Goal: Task Accomplishment & Management: Complete application form

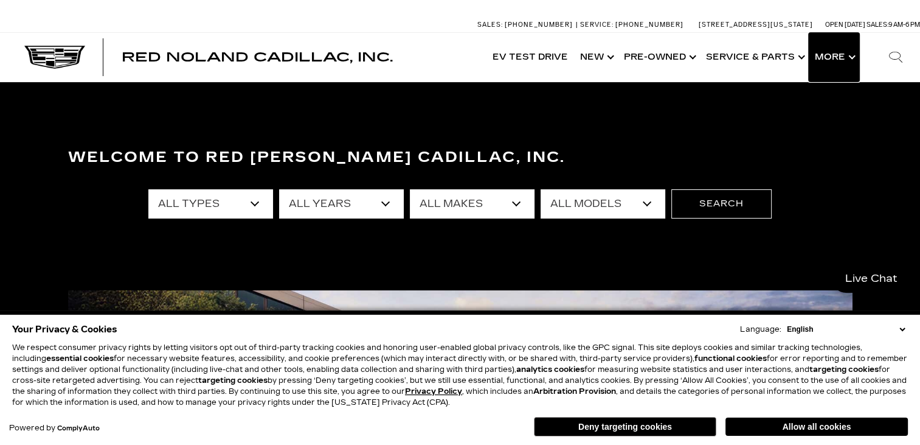
click at [846, 64] on button "Show More" at bounding box center [834, 57] width 50 height 49
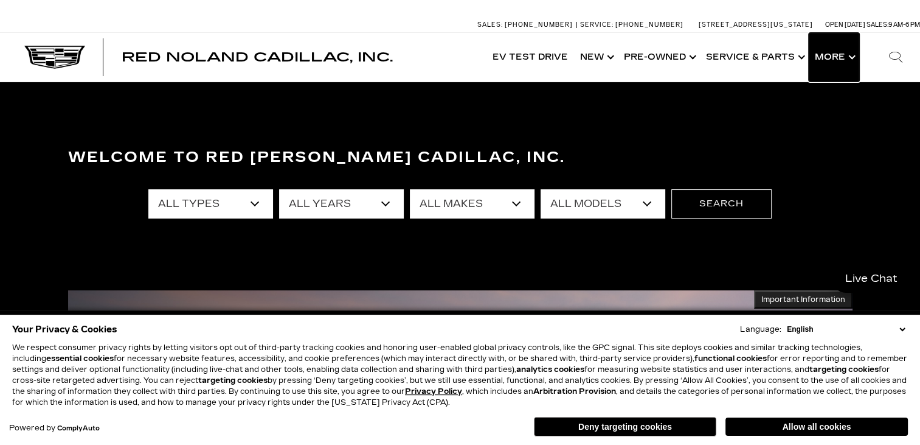
click at [845, 62] on button "Show More" at bounding box center [834, 57] width 50 height 49
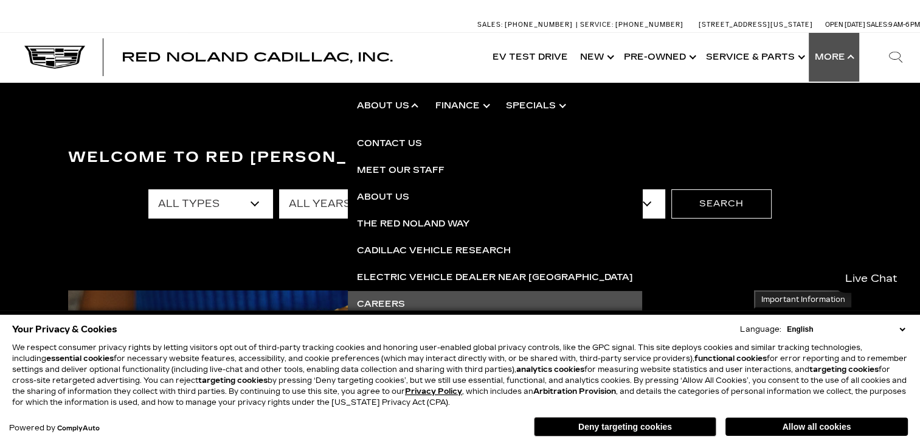
click at [378, 298] on link "Careers" at bounding box center [495, 304] width 294 height 27
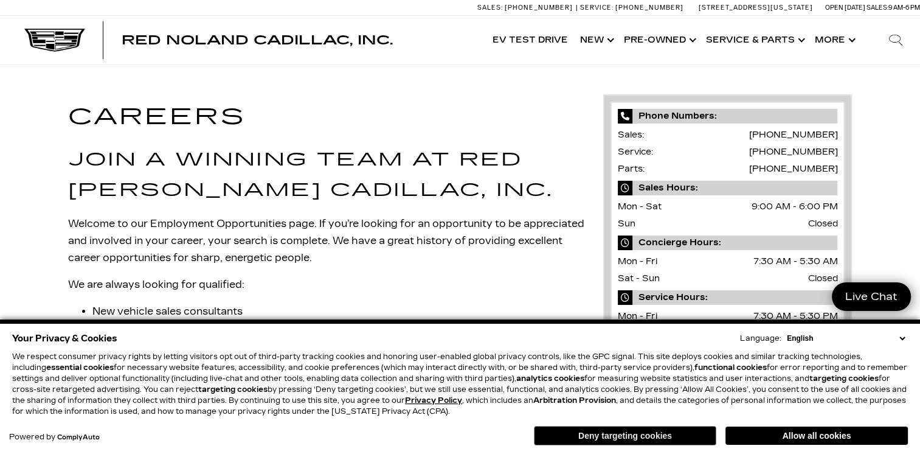
click at [618, 434] on button "Deny targeting cookies" at bounding box center [625, 435] width 182 height 19
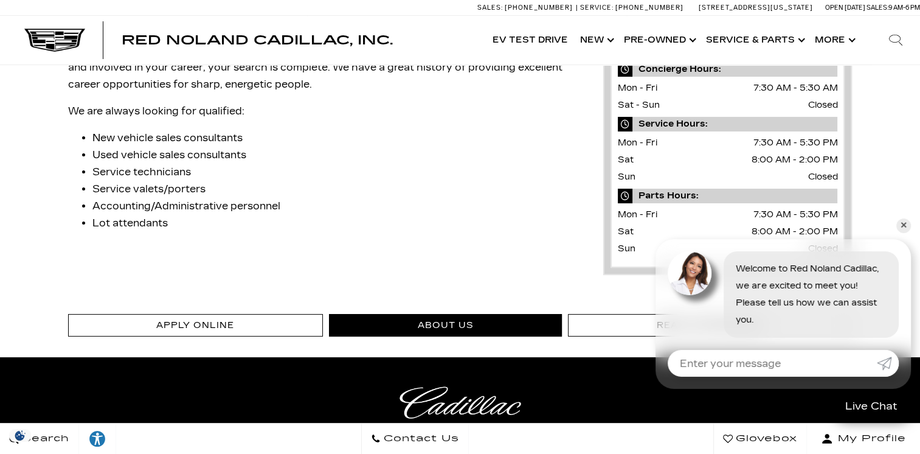
scroll to position [182, 0]
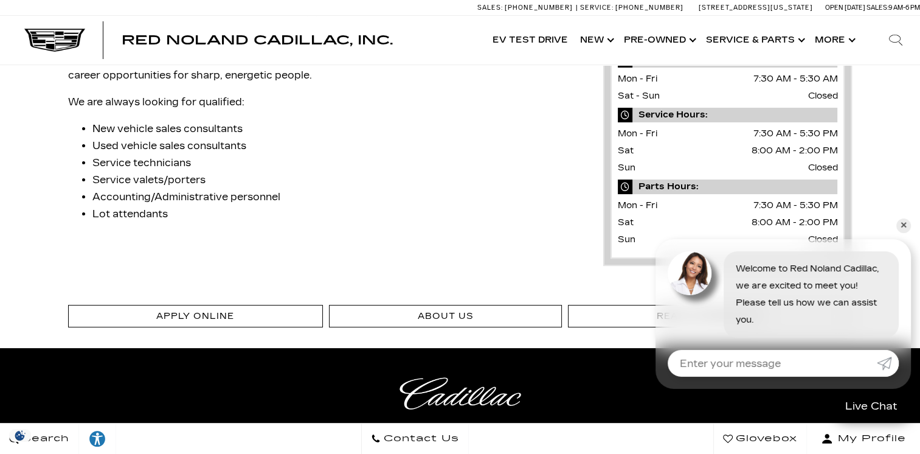
click at [902, 227] on link "✕" at bounding box center [903, 225] width 15 height 15
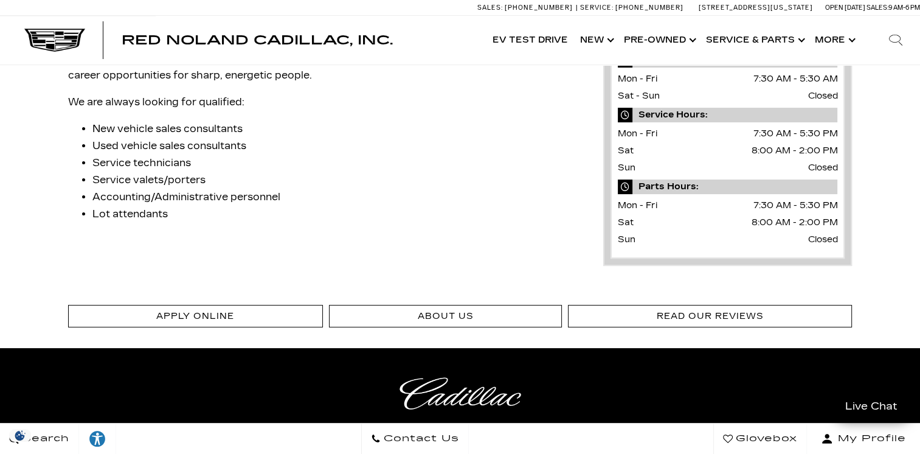
scroll to position [122, 0]
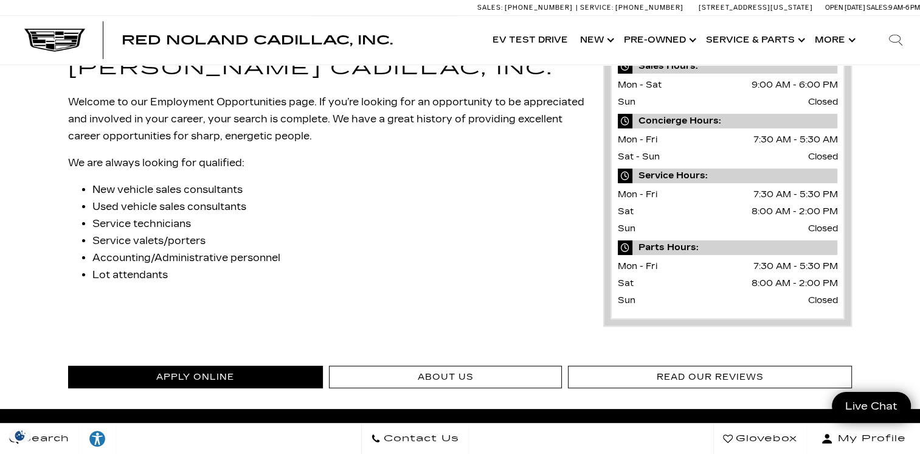
click at [182, 371] on link "Apply Online" at bounding box center [195, 376] width 255 height 22
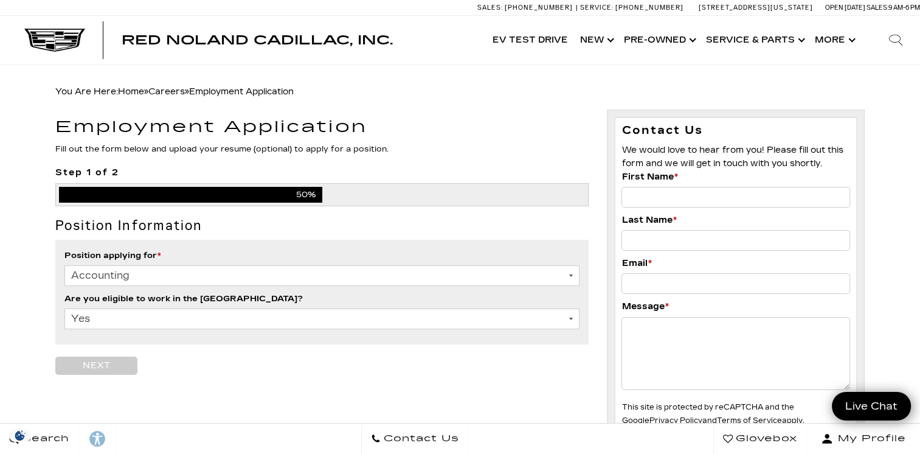
click at [414, 277] on select "Accounting Administration Business Development Center Finance Parts Porter Sale…" at bounding box center [322, 275] width 516 height 21
select select "Parts"
click at [64, 265] on select "Accounting Administration Business Development Center Finance Parts Porter Sale…" at bounding box center [322, 275] width 516 height 21
click at [649, 199] on input "First Name *" at bounding box center [735, 197] width 229 height 21
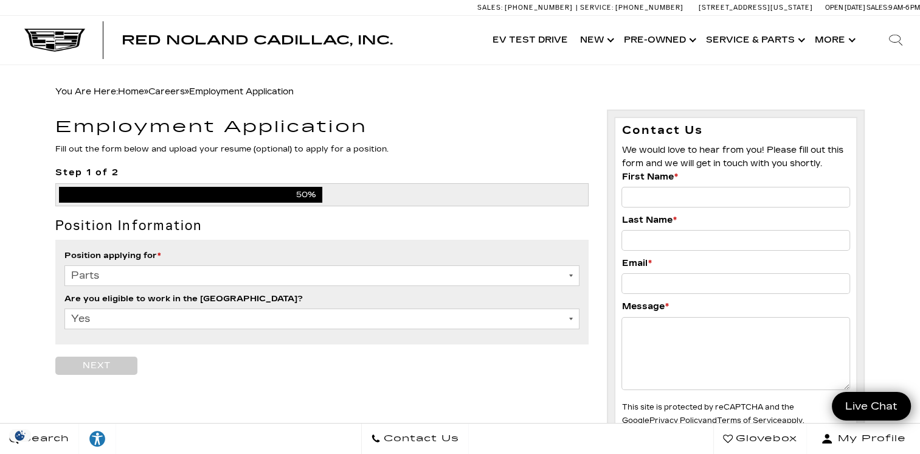
type input "Michael"
type input "Wright"
type input "cpcsports@gmail.com"
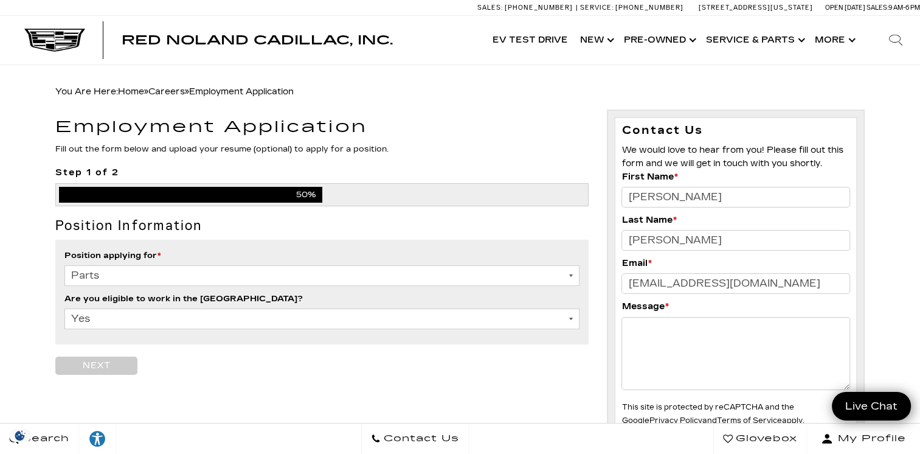
scroll to position [61, 0]
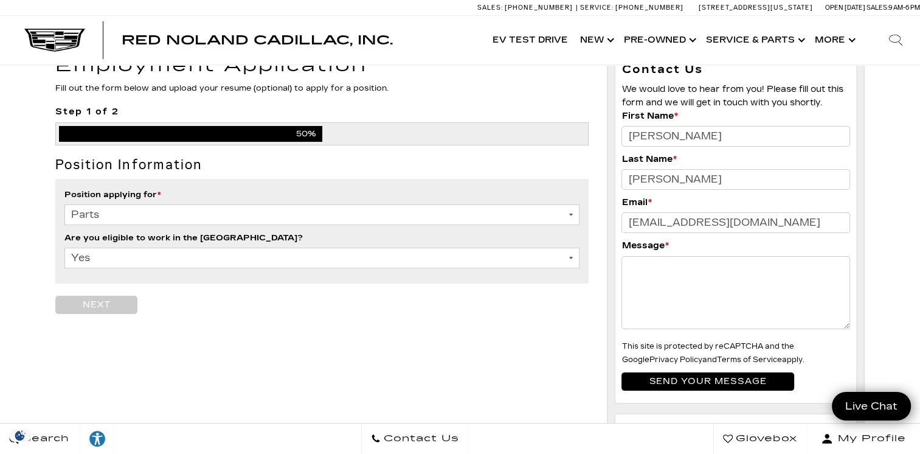
click at [672, 269] on textarea "Message *" at bounding box center [735, 292] width 229 height 73
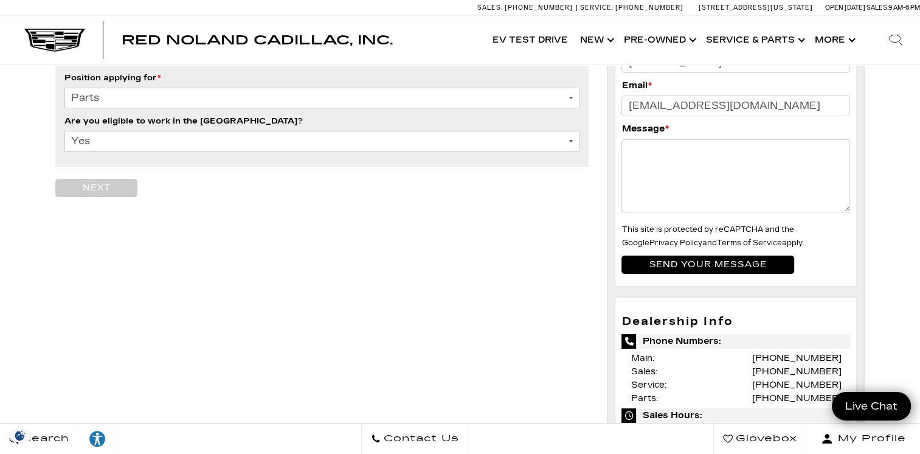
scroll to position [182, 0]
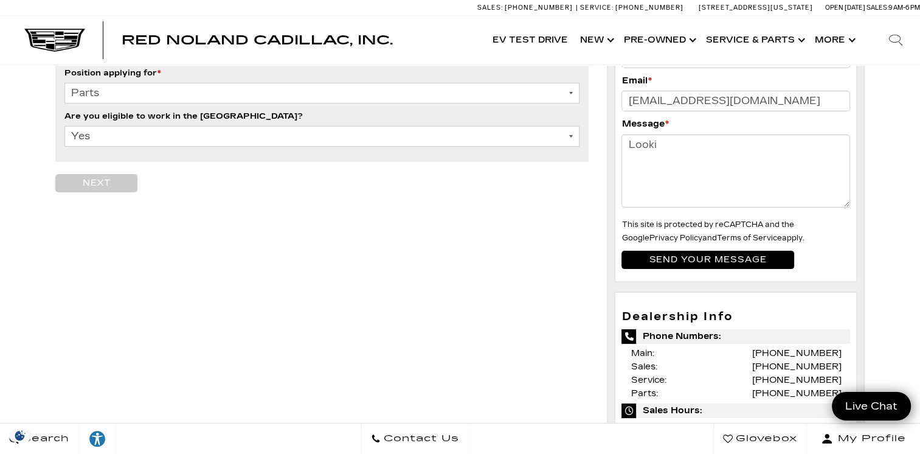
type textarea "Looki"
click at [108, 184] on input "Employment" at bounding box center [96, 183] width 83 height 18
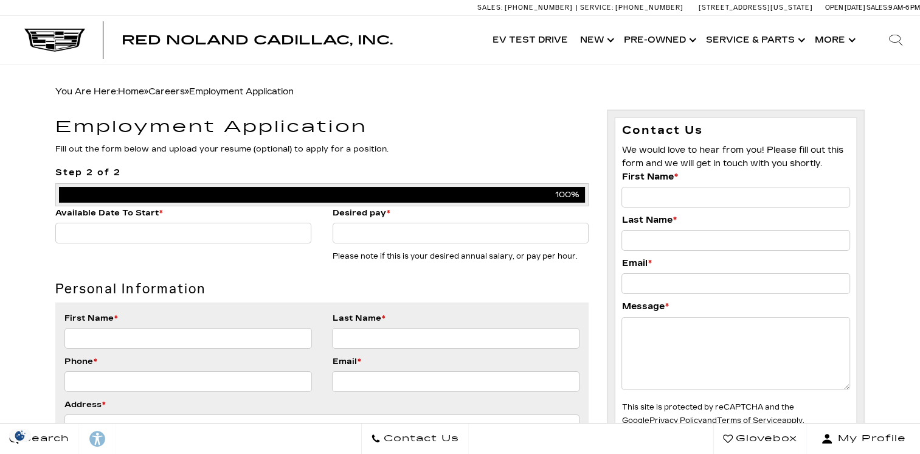
click at [109, 234] on input "Available Date To Start *" at bounding box center [183, 233] width 256 height 21
type input "9-4-2025"
click at [347, 235] on input "Desired pay *" at bounding box center [461, 233] width 256 height 21
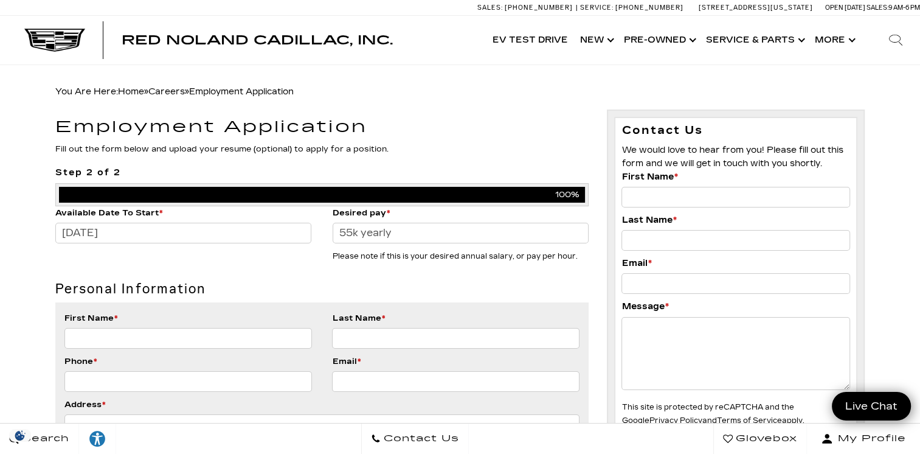
click at [277, 277] on li "Personal Information" at bounding box center [322, 285] width 534 height 33
drag, startPoint x: 396, startPoint y: 230, endPoint x: 360, endPoint y: 232, distance: 36.5
click at [360, 232] on input "55k yearly" at bounding box center [461, 233] width 256 height 21
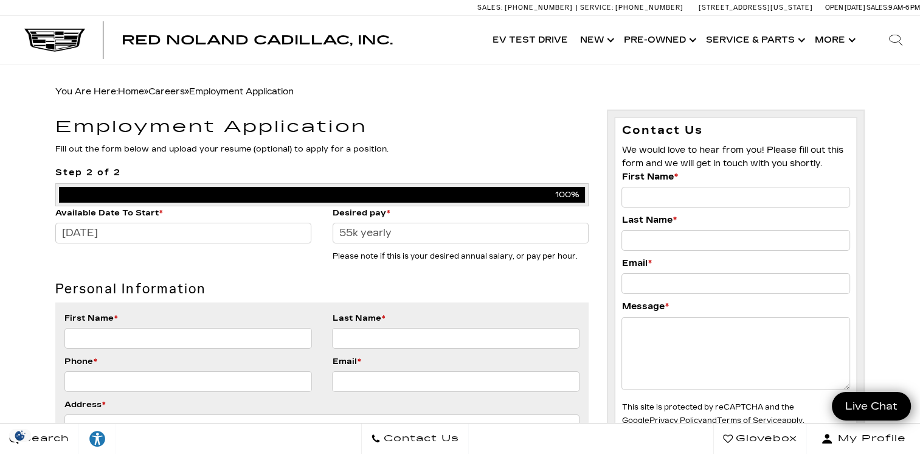
drag, startPoint x: 407, startPoint y: 230, endPoint x: 363, endPoint y: 232, distance: 43.8
click at [363, 232] on input "55k yearly" at bounding box center [461, 233] width 256 height 21
drag, startPoint x: 396, startPoint y: 231, endPoint x: 358, endPoint y: 230, distance: 38.9
click at [358, 230] on input "55k yearly" at bounding box center [461, 233] width 256 height 21
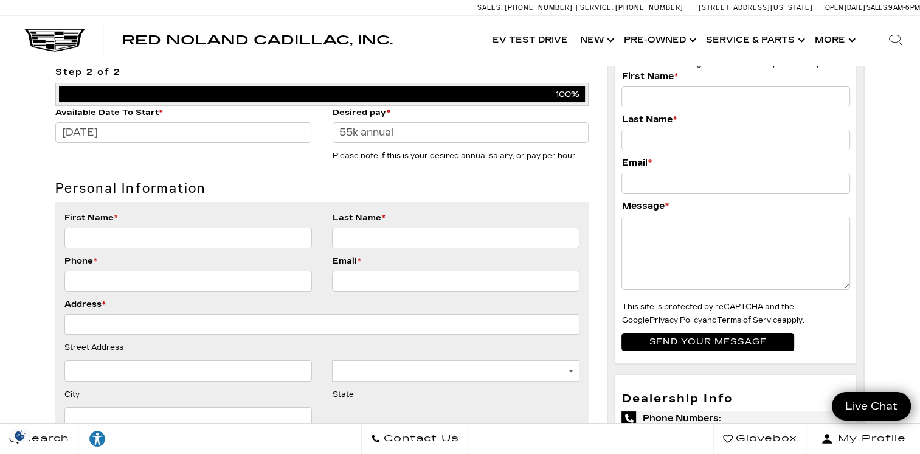
scroll to position [122, 0]
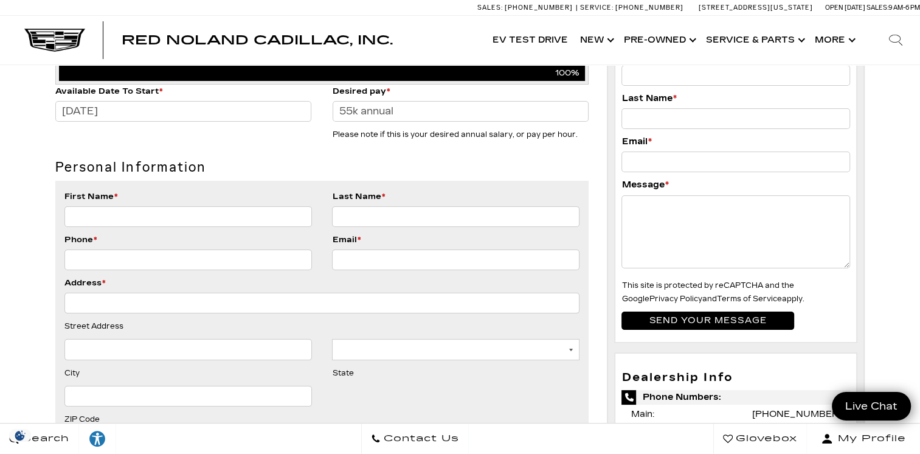
type input "55k annual"
click at [243, 220] on input "First Name *" at bounding box center [187, 216] width 247 height 21
type input "Michael"
type input "Wright"
type input "7192352683"
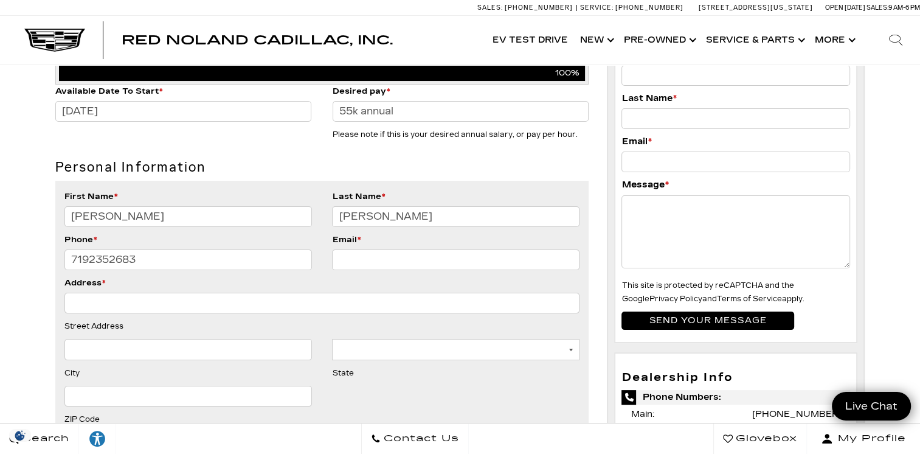
type input "cpcsports@gmail.com"
type input "6040 Whirlwind Drive"
type input "Colorado Springs"
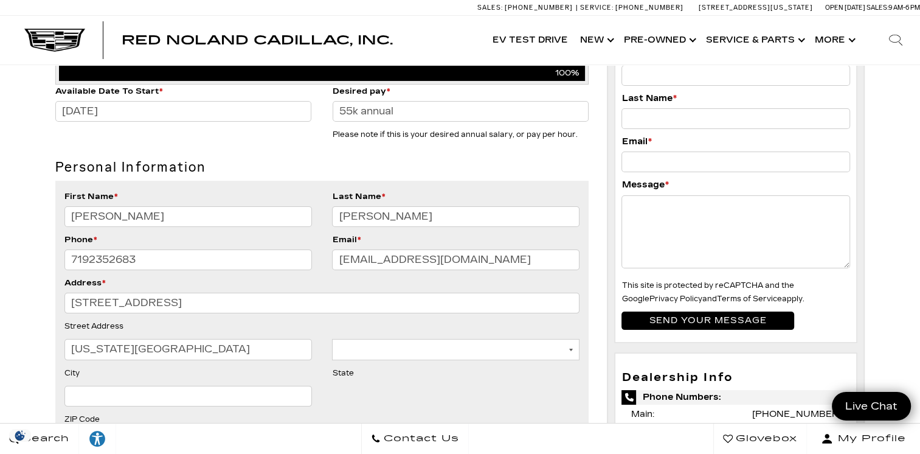
select select "[US_STATE]"
type input "80923"
type input "(719) 235-2683"
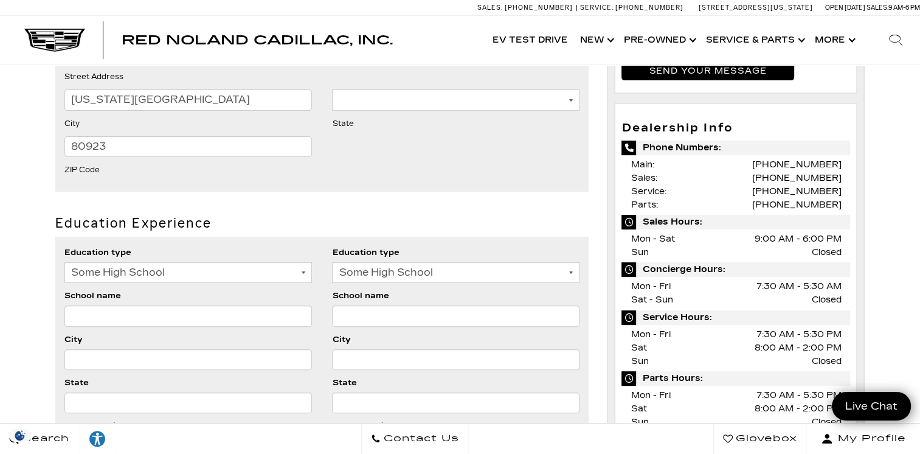
scroll to position [426, 0]
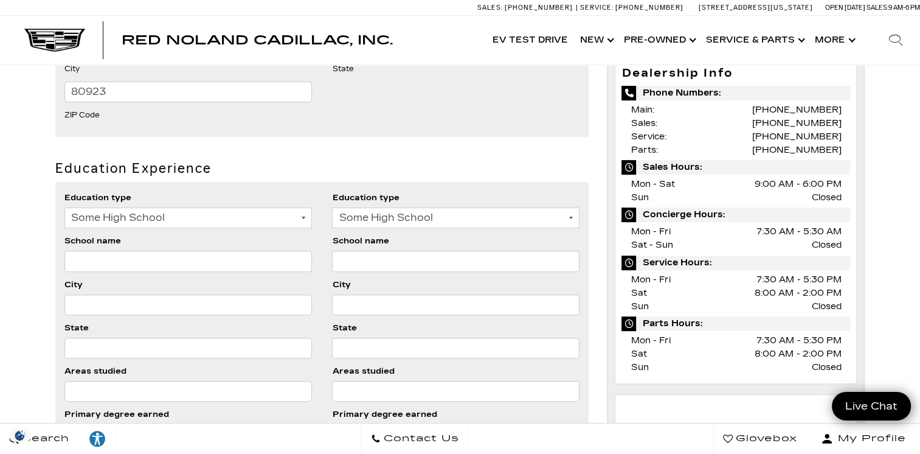
click at [180, 220] on select "Some High School High School Grad Some College College Grad" at bounding box center [187, 217] width 247 height 21
select select "College Grad"
click at [64, 207] on select "Some High School High School Grad Some College College Grad" at bounding box center [187, 217] width 247 height 21
click at [352, 223] on select "Some High School High School Grad Some College College Grad" at bounding box center [455, 217] width 247 height 21
select select "High School Grad"
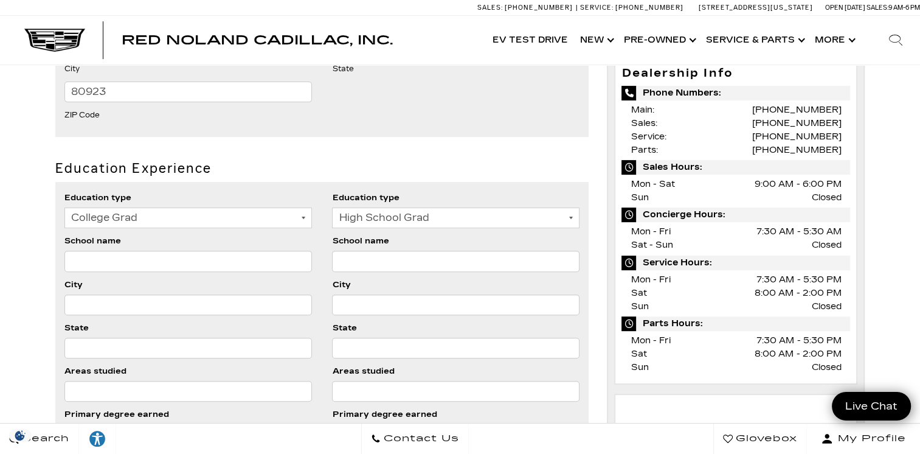
click at [332, 207] on select "Some High School High School Grad Some College College Grad" at bounding box center [455, 217] width 247 height 21
click at [182, 261] on input "School name" at bounding box center [187, 261] width 247 height 21
type input "UCCS"
click at [367, 260] on input "School name" at bounding box center [455, 261] width 247 height 21
type input "Coronado"
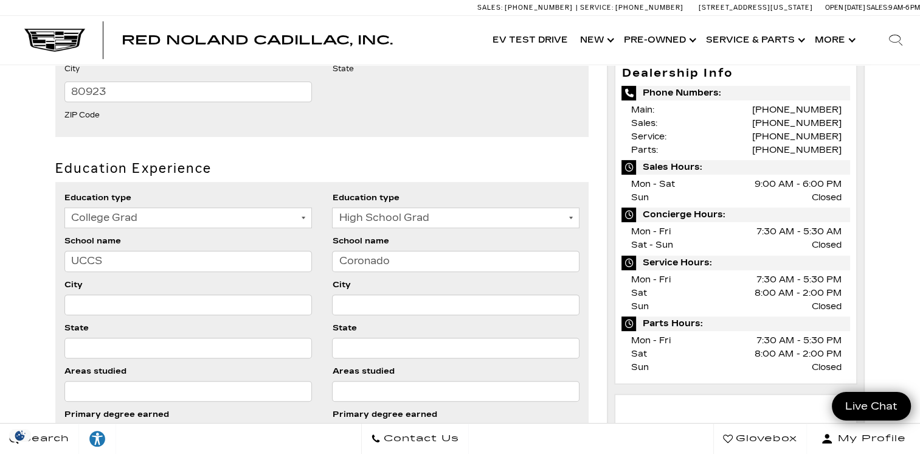
click at [351, 309] on input "City" at bounding box center [455, 304] width 247 height 21
type input "Colorado Springs"
type input "CO"
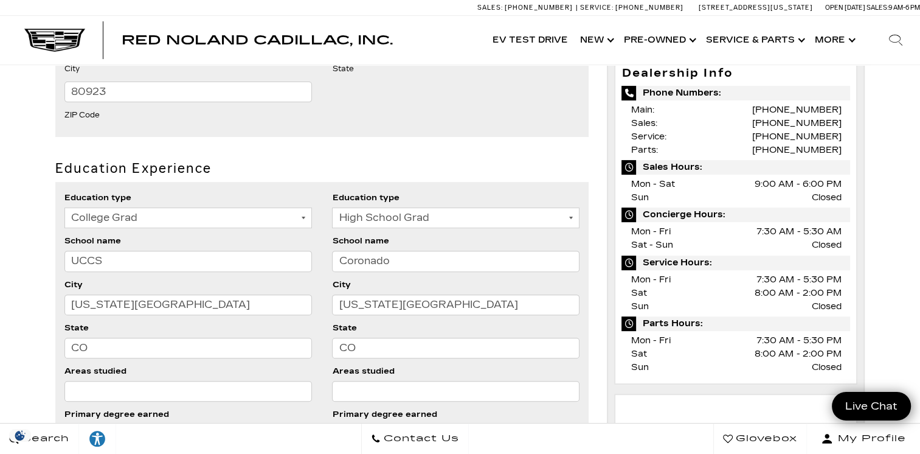
select select "10"
select select "30"
select select "1981"
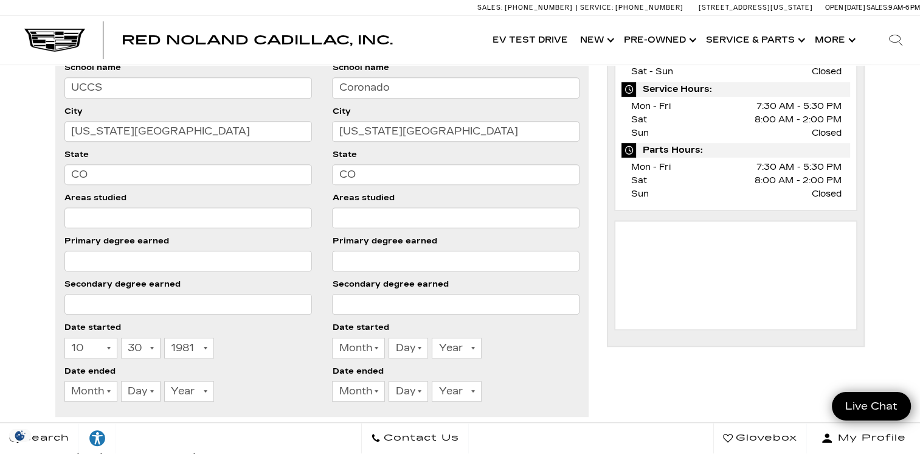
scroll to position [608, 0]
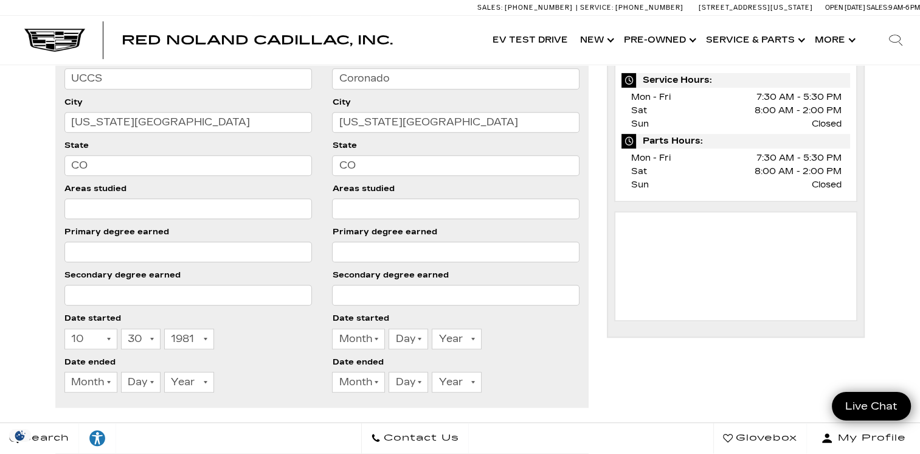
click at [185, 210] on input "Areas studied" at bounding box center [187, 208] width 247 height 21
type input "Business"
click at [185, 252] on input "Primary degree earned" at bounding box center [187, 251] width 247 height 21
type input "Bachlors in Business Science"
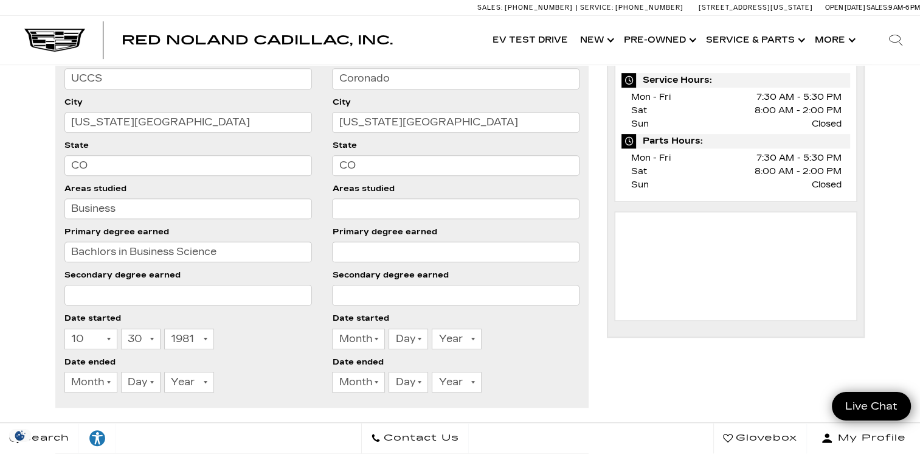
click at [392, 257] on input "Primary degree earned" at bounding box center [455, 251] width 247 height 21
click at [348, 208] on input "Areas studied" at bounding box center [455, 208] width 247 height 21
click at [126, 212] on input "Business" at bounding box center [187, 208] width 247 height 21
type input "Business/Management"
click at [349, 206] on input "Areas studied" at bounding box center [455, 208] width 247 height 21
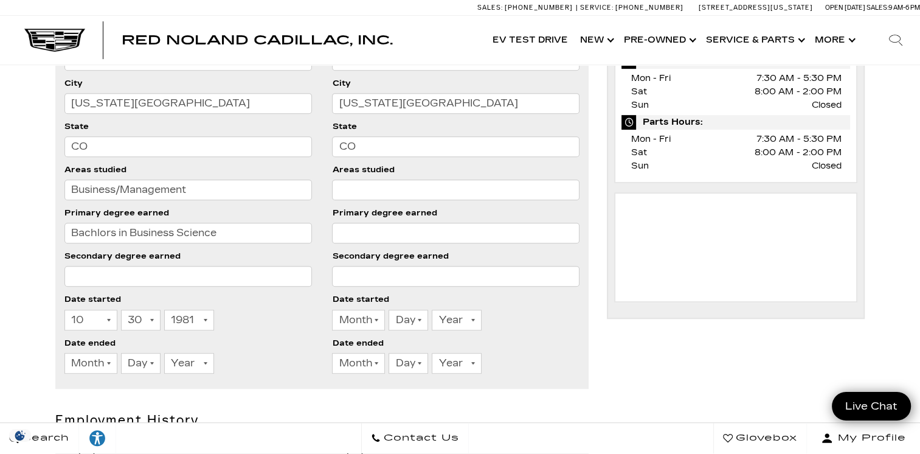
scroll to position [669, 0]
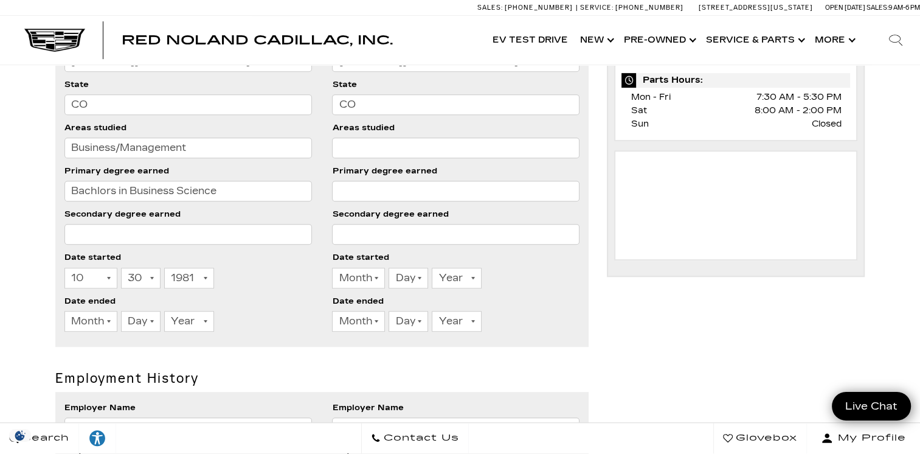
click at [83, 276] on select "Month 1 2 3 4 5 6 7 8 9 10 11 12" at bounding box center [90, 278] width 53 height 21
click at [80, 277] on select "Month 1 2 3 4 5 6 7 8 9 10 11 12" at bounding box center [90, 278] width 53 height 21
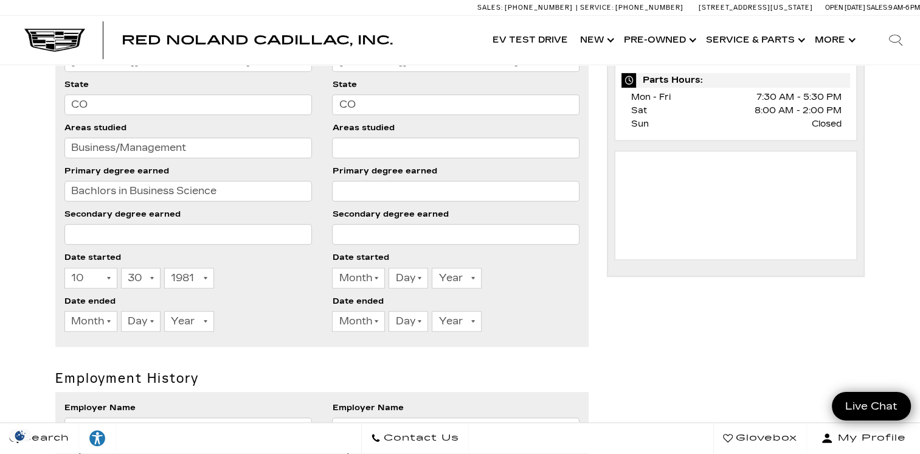
click at [80, 277] on select "Month 1 2 3 4 5 6 7 8 9 10 11 12" at bounding box center [90, 278] width 53 height 21
click at [79, 277] on select "Month 1 2 3 4 5 6 7 8 9 10 11 12" at bounding box center [90, 278] width 53 height 21
select select "8"
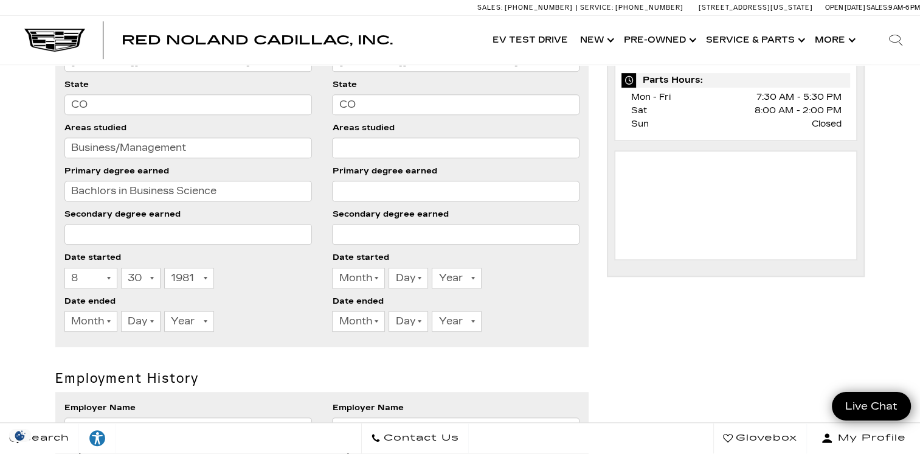
click at [64, 268] on select "Month 1 2 3 4 5 6 7 8 9 10 11 12" at bounding box center [90, 278] width 53 height 21
click at [142, 282] on select "Day 1 2 3 4 5 6 7 8 9 10 11 12 13 14 15 16 17 18 19 20 21 22 23 24 25 26 27 28 …" at bounding box center [141, 278] width 40 height 21
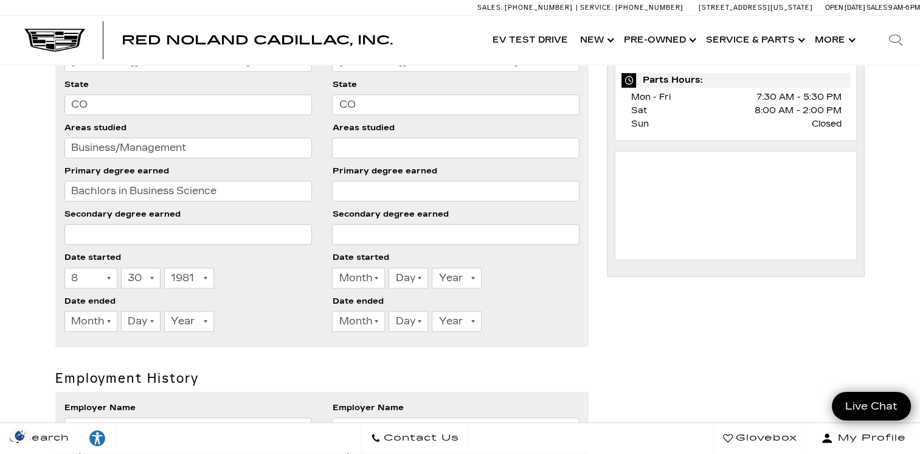
click at [142, 282] on select "Day 1 2 3 4 5 6 7 8 9 10 11 12 13 14 15 16 17 18 19 20 21 22 23 24 25 26 27 28 …" at bounding box center [141, 278] width 40 height 21
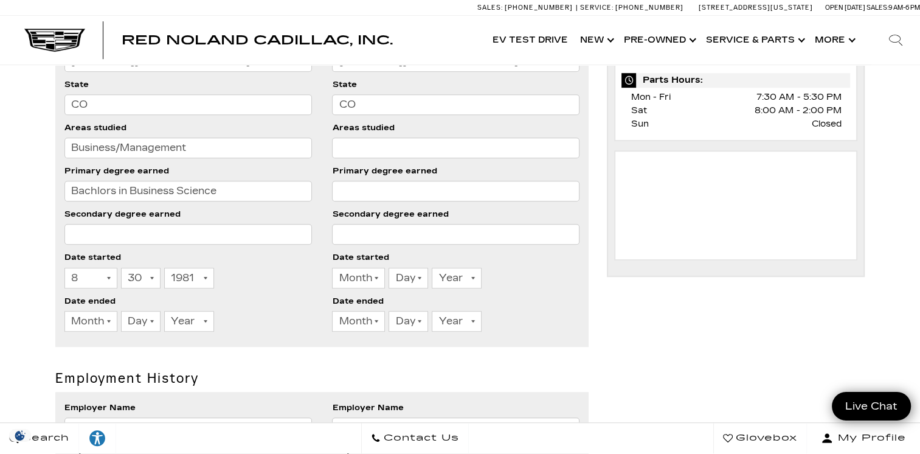
select select "17"
click at [121, 268] on select "Day 1 2 3 4 5 6 7 8 9 10 11 12 13 14 15 16 17 18 19 20 21 22 23 24 25 26 27 28 …" at bounding box center [141, 278] width 40 height 21
click at [191, 277] on select "Year 2026 2025 2024 2023 2022 2021 2020 2019 2018 2017 2016 2015 2014 2013 2012…" at bounding box center [189, 278] width 50 height 21
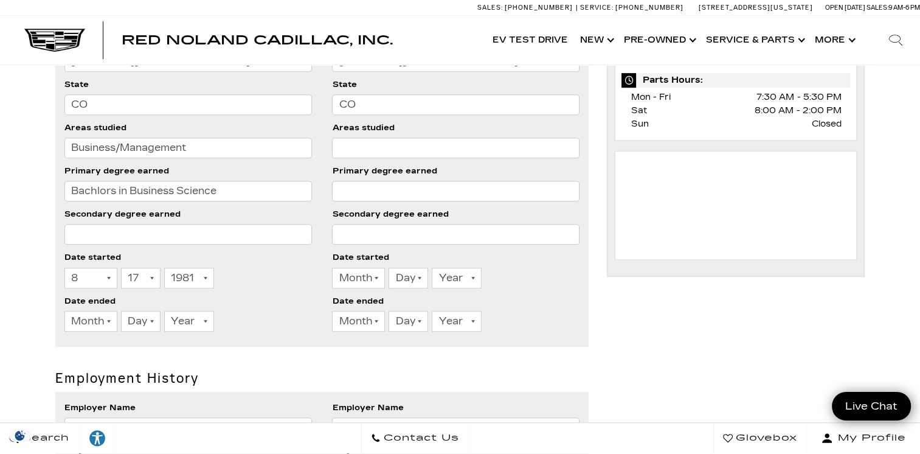
select select "2001"
click at [164, 268] on select "Year 2026 2025 2024 2023 2022 2021 2020 2019 2018 2017 2016 2015 2014 2013 2012…" at bounding box center [189, 278] width 50 height 21
click at [265, 302] on li "Date ended Month 1 2 3 4 5 6 7 8 9 10 11 12 Day 1 2 3 4 5 6 7 8 9 10 11 12 13 1…" at bounding box center [187, 315] width 247 height 43
click at [90, 315] on select "Month 1 2 3 4 5 6 7 8 9 10 11 12" at bounding box center [90, 321] width 53 height 21
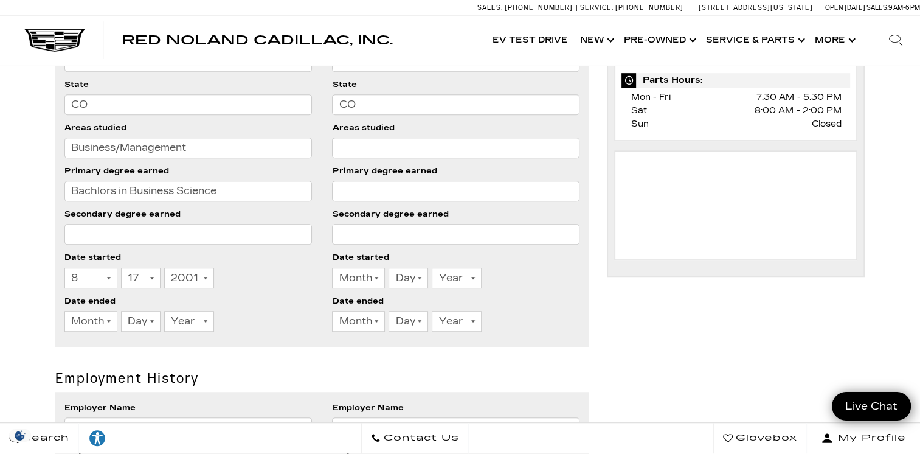
select select "5"
click at [64, 311] on select "Month 1 2 3 4 5 6 7 8 9 10 11 12" at bounding box center [90, 321] width 53 height 21
click at [87, 181] on input "Bachlors in Business Science" at bounding box center [187, 191] width 247 height 21
click at [139, 324] on select "Day 1 2 3 4 5 6 7 8 9 10 11 12 13 14 15 16 17 18 19 20 21 22 23 24 25 26 27 28 …" at bounding box center [141, 321] width 40 height 21
select select "12"
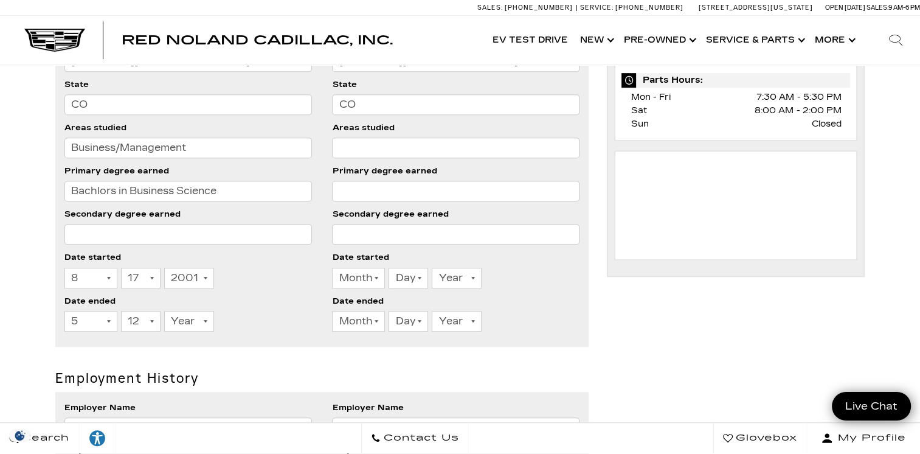
click at [121, 311] on select "Day 1 2 3 4 5 6 7 8 9 10 11 12 13 14 15 16 17 18 19 20 21 22 23 24 25 26 27 28 …" at bounding box center [141, 321] width 40 height 21
click at [191, 323] on select "Year 2026 2025 2024 2023 2022 2021 2020 2019 2018 2017 2016 2015 2014 2013 2012…" at bounding box center [189, 321] width 50 height 21
select select "2005"
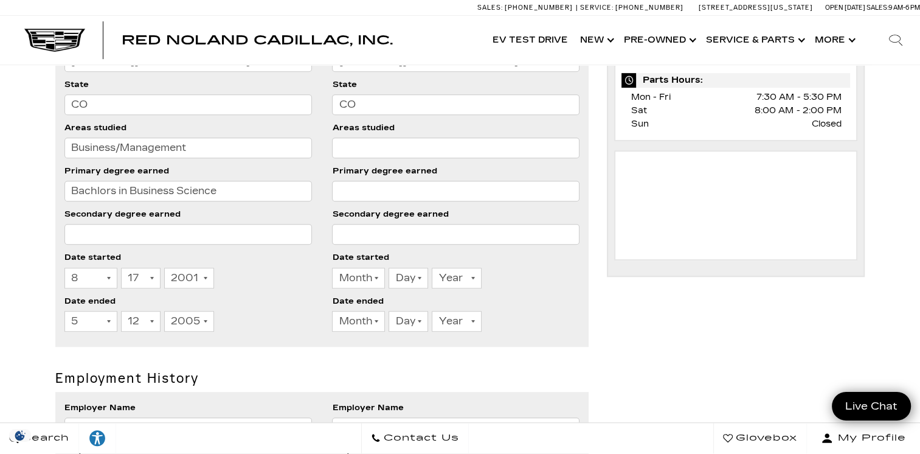
click at [164, 311] on select "Year 2026 2025 2024 2023 2022 2021 2020 2019 2018 2017 2016 2015 2014 2013 2012…" at bounding box center [189, 321] width 50 height 21
click at [247, 306] on li "Date ended Month 1 2 3 4 5 6 7 8 9 10 11 12 Day 1 2 3 4 5 6 7 8 9 10 11 12 13 1…" at bounding box center [187, 315] width 247 height 43
click at [346, 322] on select "Month 1 2 3 4 5 6 7 8 9 10 11 12" at bounding box center [358, 321] width 53 height 21
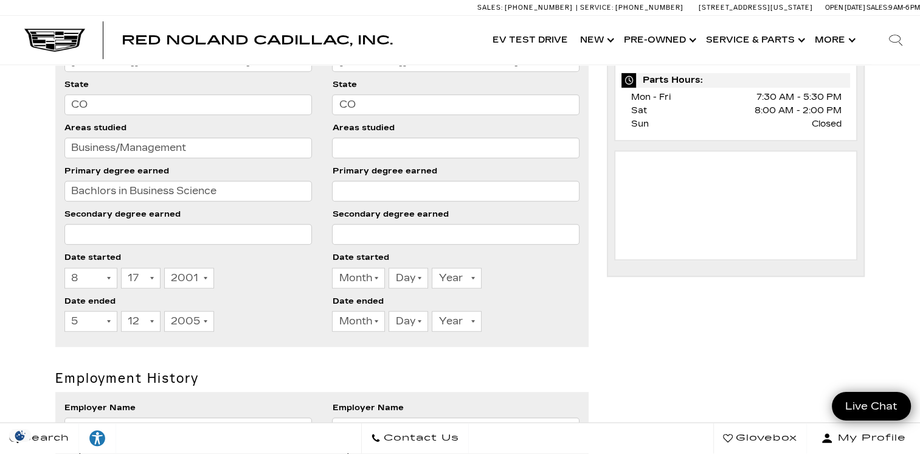
click at [346, 322] on select "Month 1 2 3 4 5 6 7 8 9 10 11 12" at bounding box center [358, 321] width 53 height 21
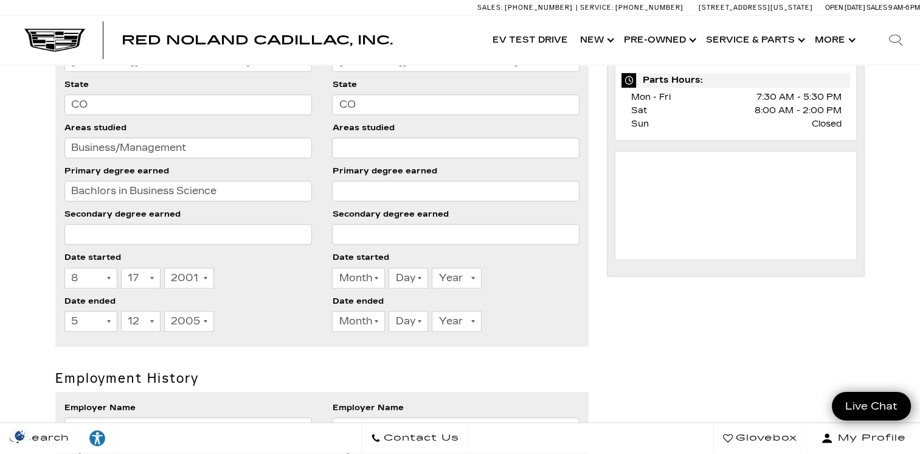
select select "5"
click at [332, 311] on select "Month 1 2 3 4 5 6 7 8 9 10 11 12" at bounding box center [358, 321] width 53 height 21
click at [401, 320] on select "Day 1 2 3 4 5 6 7 8 9 10 11 12 13 14 15 16 17 18 19 20 21 22 23 24 25 26 27 28 …" at bounding box center [409, 321] width 40 height 21
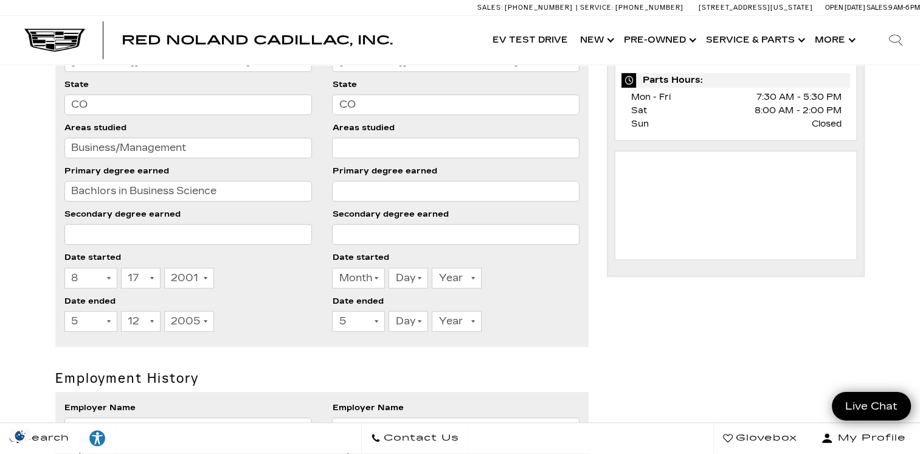
select select "9"
click at [389, 311] on select "Day 1 2 3 4 5 6 7 8 9 10 11 12 13 14 15 16 17 18 19 20 21 22 23 24 25 26 27 28 …" at bounding box center [409, 321] width 40 height 21
click at [407, 103] on input "CO" at bounding box center [455, 104] width 247 height 21
click at [443, 316] on select "Year 2026 2025 2024 2023 2022 2021 2020 2019 2018 2017 2016 2015 2014 2013 2012…" at bounding box center [457, 321] width 50 height 21
click at [432, 311] on select "Year 2026 2025 2024 2023 2022 2021 2020 2019 2018 2017 2016 2015 2014 2013 2012…" at bounding box center [457, 321] width 50 height 21
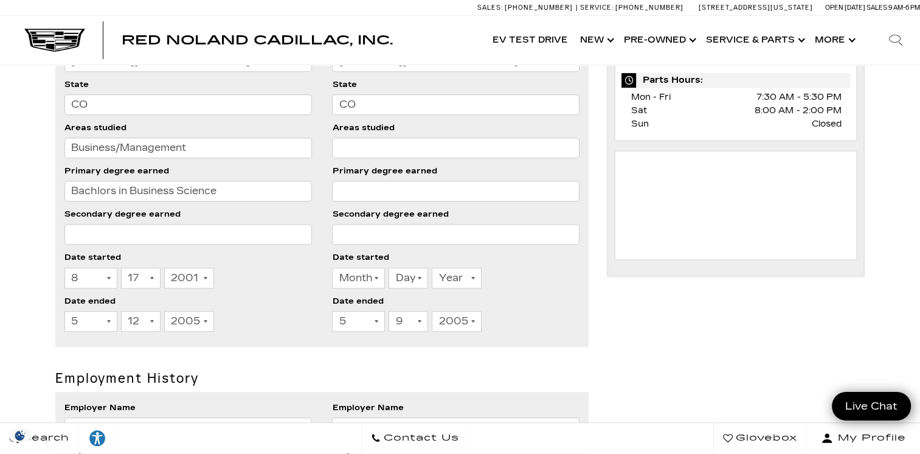
click at [453, 210] on li "Secondary degree earned" at bounding box center [455, 228] width 247 height 43
click at [80, 322] on select "Month 1 2 3 4 5 6 7 8 9 10 11 12" at bounding box center [90, 321] width 53 height 21
click at [265, 313] on div "Month 1 2 3 4 5 6 7 8 9 10 11 12 Day 1 2 3 4 5 6 7 8 9 10 11 12 13 14 15 16 17 …" at bounding box center [187, 324] width 247 height 27
click at [453, 326] on select "Year 2026 2025 2024 2023 2022 2021 2020 2019 2018 2017 2016 2015 2014 2013 2012…" at bounding box center [457, 321] width 50 height 21
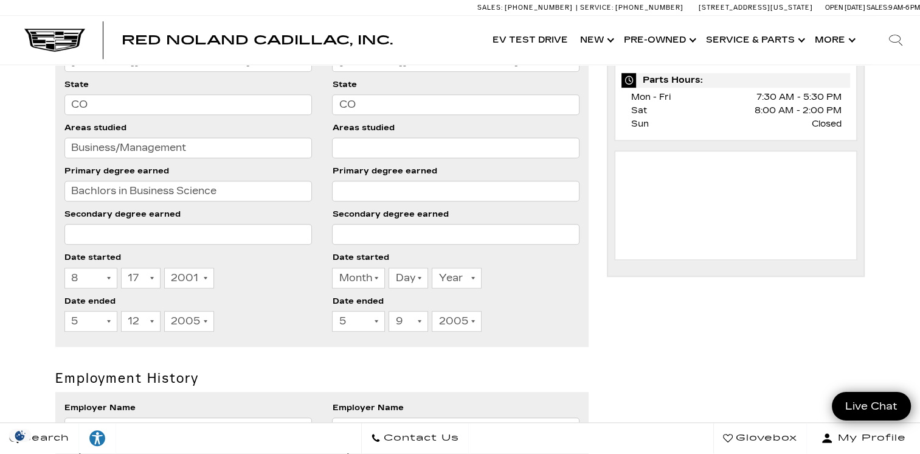
click at [453, 326] on select "Year 2026 2025 2024 2023 2022 2021 2020 2019 2018 2017 2016 2015 2014 2013 2012…" at bounding box center [457, 321] width 50 height 21
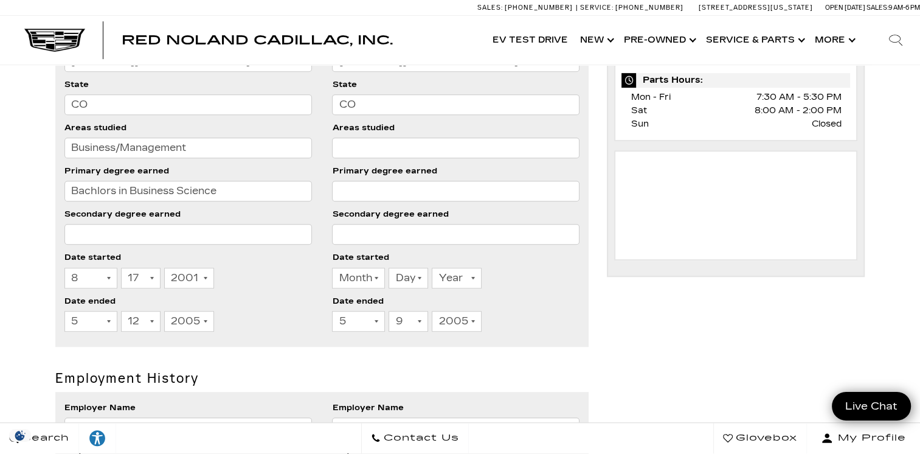
select select "2001"
click at [432, 311] on select "Year 2026 2025 2024 2023 2022 2021 2020 2019 2018 2017 2016 2015 2014 2013 2012…" at bounding box center [457, 321] width 50 height 21
click at [342, 277] on select "Month 1 2 3 4 5 6 7 8 9 10 11 12" at bounding box center [358, 278] width 53 height 21
click at [397, 321] on select "Day 1 2 3 4 5 6 7 8 9 10 11 12 13 14 15 16 17 18 19 20 21 22 23 24 25 26 27 28 …" at bounding box center [409, 321] width 40 height 21
select select "7"
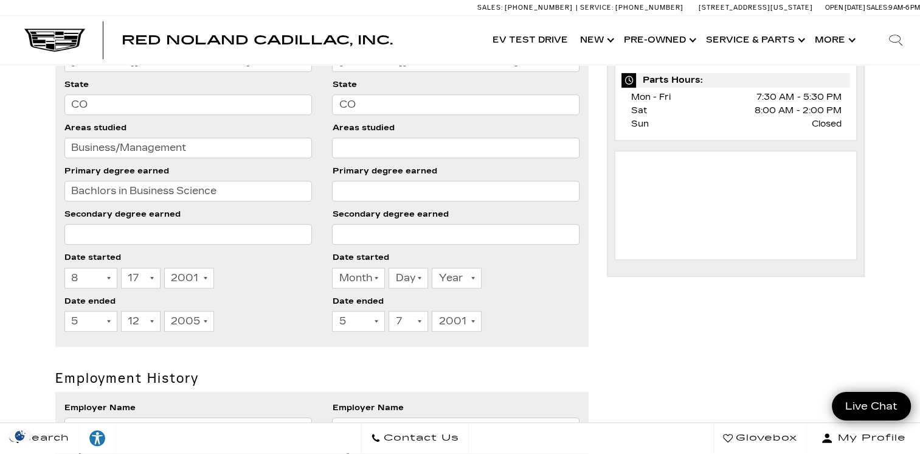
click at [389, 311] on select "Day 1 2 3 4 5 6 7 8 9 10 11 12 13 14 15 16 17 18 19 20 21 22 23 24 25 26 27 28 …" at bounding box center [409, 321] width 40 height 21
click at [352, 327] on select "Month 1 2 3 4 5 6 7 8 9 10 11 12" at bounding box center [358, 321] width 53 height 21
select select "6"
click at [332, 311] on select "Month 1 2 3 4 5 6 7 8 9 10 11 12" at bounding box center [358, 321] width 53 height 21
click at [302, 288] on div "Month 1 2 3 4 5 6 7 8 9 10 11 12 Day 1 2 3 4 5 6 7 8 9 10 11 12 13 14 15 16 17 …" at bounding box center [187, 281] width 247 height 27
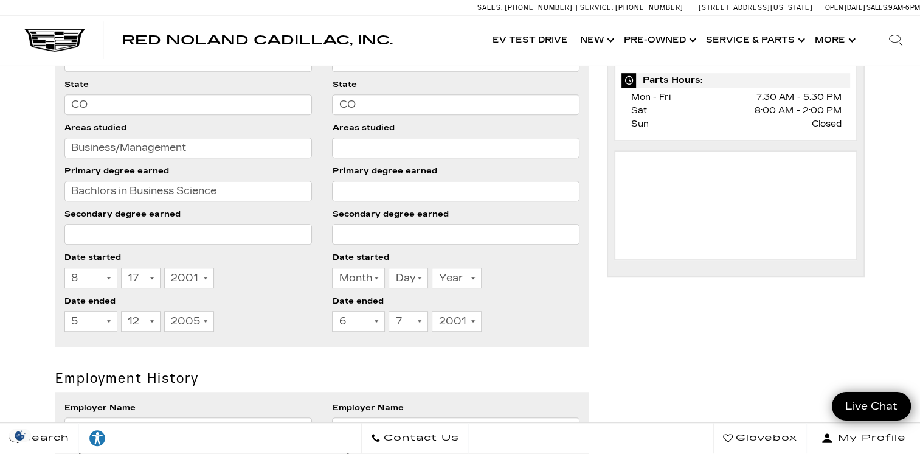
click at [343, 277] on select "Month 1 2 3 4 5 6 7 8 9 10 11 12" at bounding box center [358, 278] width 53 height 21
select select "8"
click at [332, 268] on select "Month 1 2 3 4 5 6 7 8 9 10 11 12" at bounding box center [358, 278] width 53 height 21
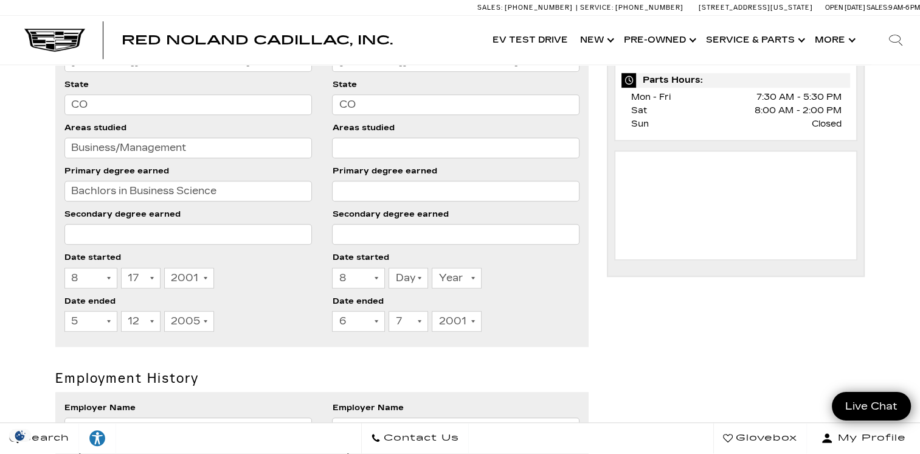
click at [348, 187] on input "Primary degree earned" at bounding box center [455, 191] width 247 height 21
click at [83, 282] on select "Month 1 2 3 4 5 6 7 8 9 10 11 12" at bounding box center [90, 278] width 53 height 21
select select "9"
click at [64, 268] on select "Month 1 2 3 4 5 6 7 8 9 10 11 12" at bounding box center [90, 278] width 53 height 21
click at [454, 275] on select "Year 2026 2025 2024 2023 2022 2021 2020 2019 2018 2017 2016 2015 2014 2013 2012…" at bounding box center [457, 278] width 50 height 21
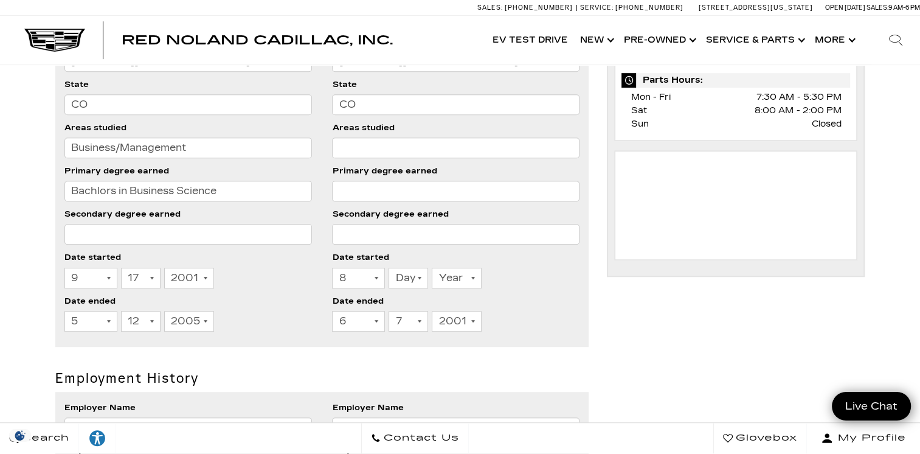
click at [454, 275] on select "Year 2026 2025 2024 2023 2022 2021 2020 2019 2018 2017 2016 2015 2014 2013 2012…" at bounding box center [457, 278] width 50 height 21
click at [406, 276] on select "Day 1 2 3 4 5 6 7 8 9 10 11 12 13 14 15 16 17 18 19 20 21 22 23 24 25 26 27 28 …" at bounding box center [409, 278] width 40 height 21
click at [407, 276] on select "Day 1 2 3 4 5 6 7 8 9 10 11 12 13 14 15 16 17 18 19 20 21 22 23 24 25 26 27 28 …" at bounding box center [409, 278] width 40 height 21
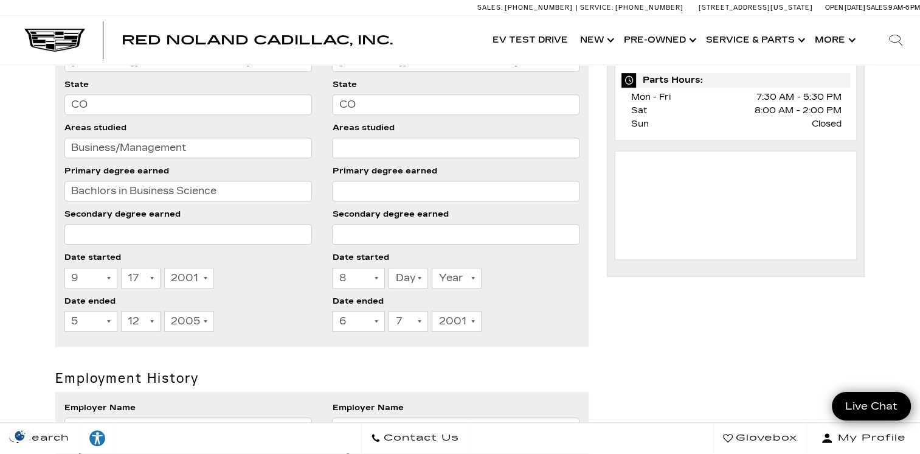
click at [407, 276] on select "Day 1 2 3 4 5 6 7 8 9 10 11 12 13 14 15 16 17 18 19 20 21 22 23 24 25 26 27 28 …" at bounding box center [409, 278] width 40 height 21
select select "15"
click at [389, 268] on select "Day 1 2 3 4 5 6 7 8 9 10 11 12 13 14 15 16 17 18 19 20 21 22 23 24 25 26 27 28 …" at bounding box center [409, 278] width 40 height 21
click at [454, 280] on select "Year 2026 2025 2024 2023 2022 2021 2020 2019 2018 2017 2016 2015 2014 2013 2012…" at bounding box center [457, 278] width 50 height 21
select select "1997"
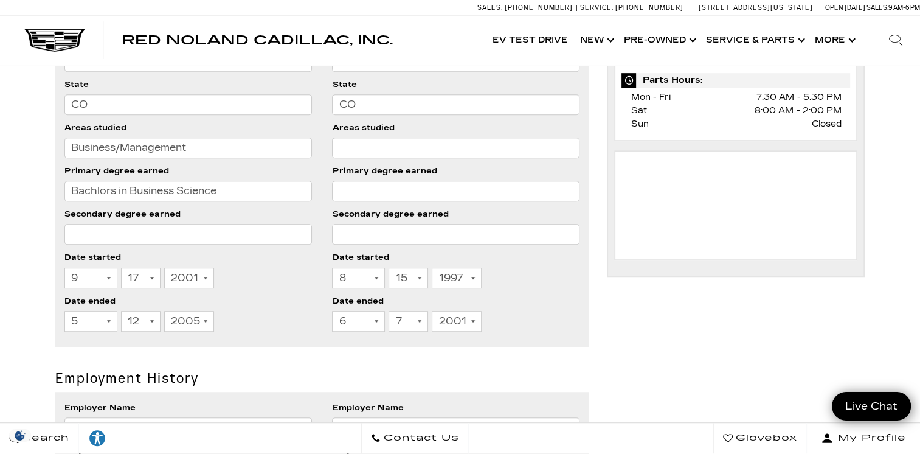
click at [432, 268] on select "Year 2026 2025 2024 2023 2022 2021 2020 2019 2018 2017 2016 2015 2014 2013 2012…" at bounding box center [457, 278] width 50 height 21
click at [526, 282] on div "Month 1 2 3 4 5 6 7 8 9 10 11 12 Day 1 2 3 4 5 6 7 8 9 10 11 12 13 14 15 16 17 …" at bounding box center [455, 281] width 247 height 27
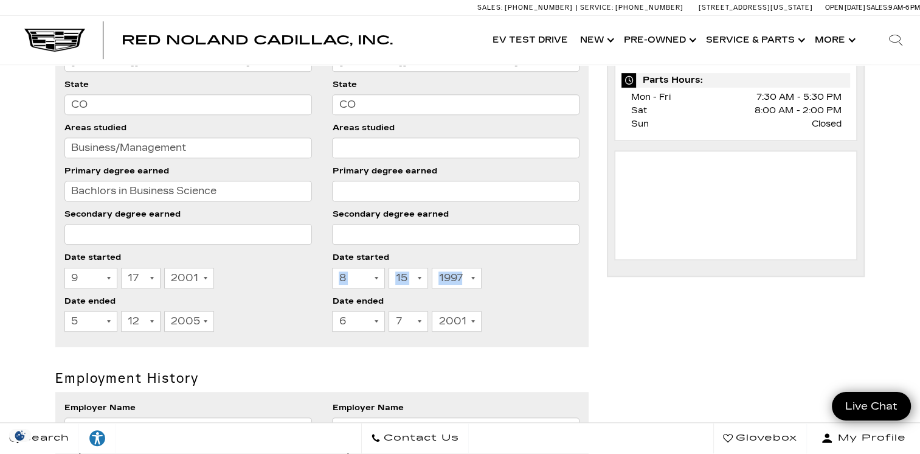
drag, startPoint x: 526, startPoint y: 282, endPoint x: 445, endPoint y: 303, distance: 83.5
click at [445, 303] on li "Date ended Month 1 2 3 4 5 6 7 8 9 10 11 12 Day 1 2 3 4 5 6 7 8 9 10 11 12 13 1…" at bounding box center [455, 315] width 247 height 43
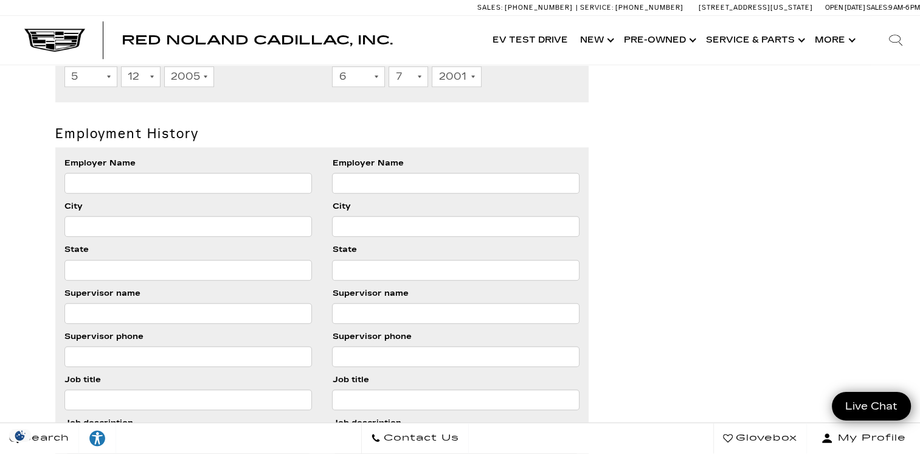
scroll to position [851, 0]
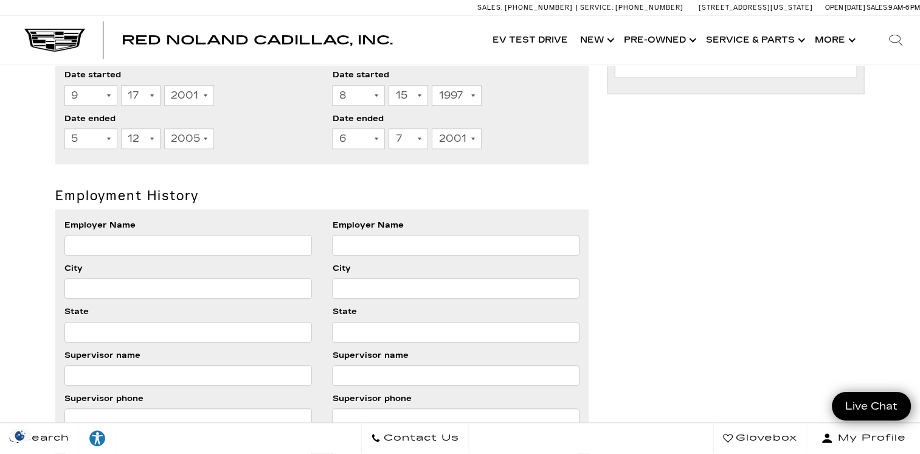
click at [137, 242] on input "Employer Name" at bounding box center [187, 245] width 247 height 21
type input "Phil Long Hyundai"
click at [144, 285] on input "City" at bounding box center [187, 288] width 247 height 21
type input "Colorado Springs"
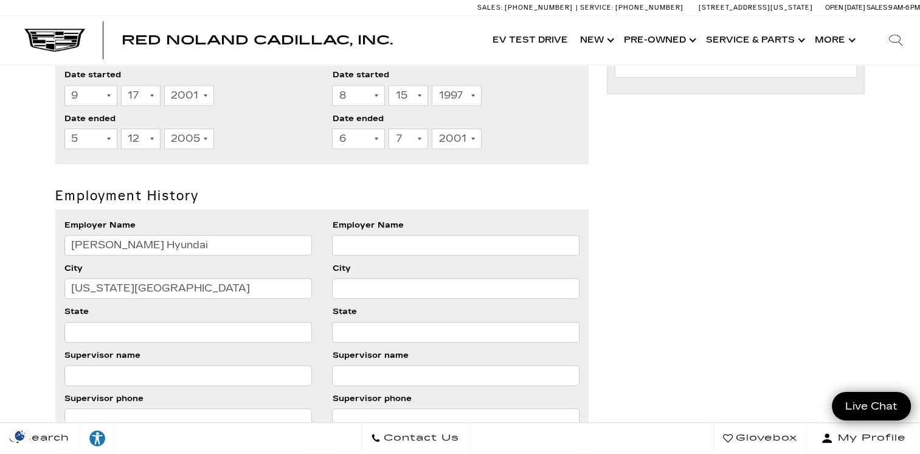
type input "Colorado Springs"
type input "[US_STATE]"
type input "(360) 649-7572"
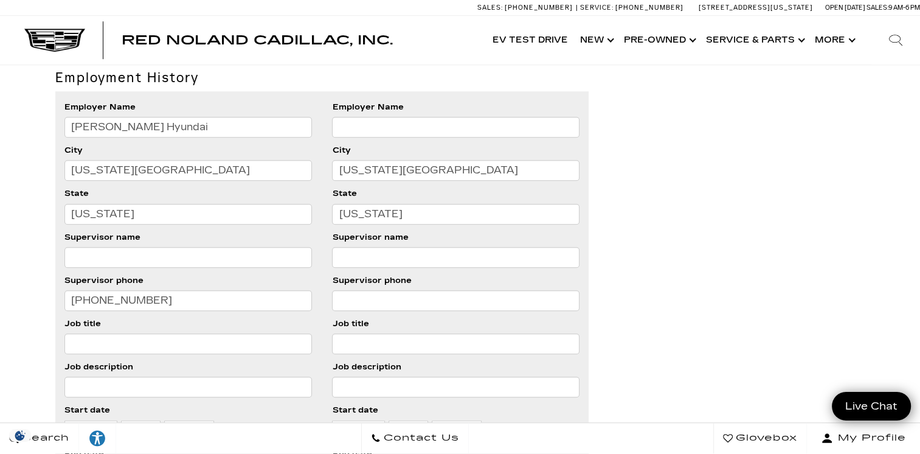
scroll to position [973, 0]
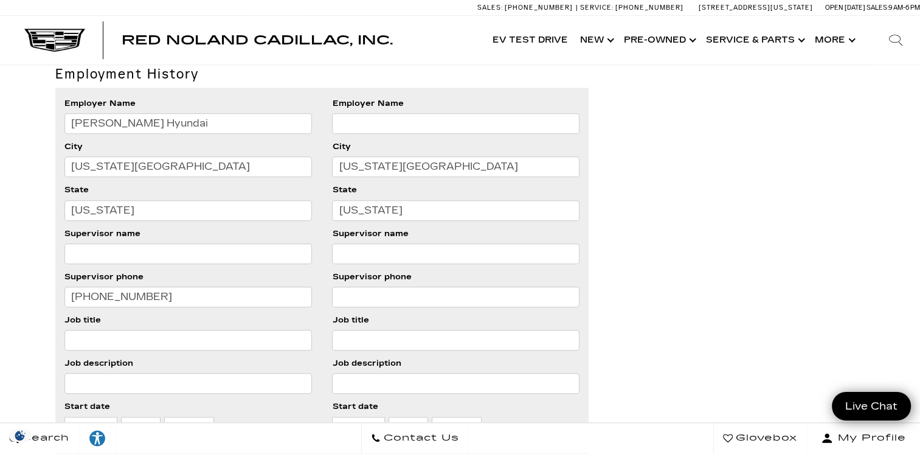
click at [122, 252] on input "Supervisor name" at bounding box center [187, 253] width 247 height 21
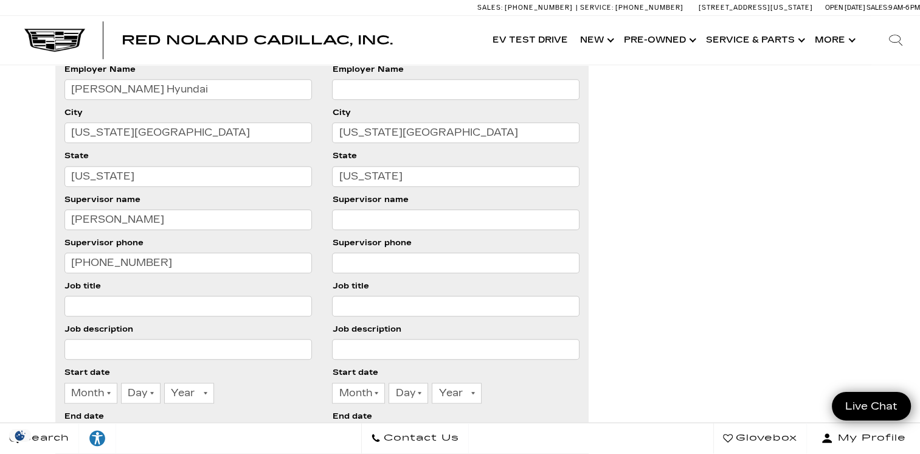
scroll to position [1034, 0]
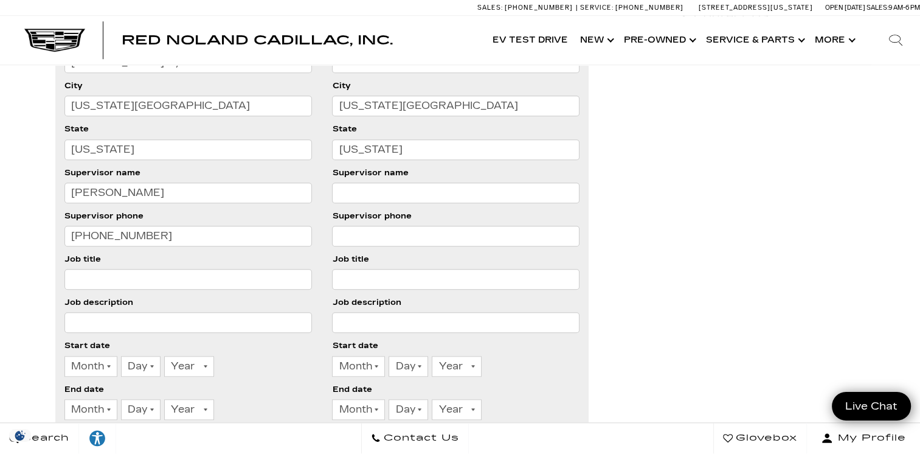
type input "Jeremy Locher"
drag, startPoint x: 146, startPoint y: 238, endPoint x: 179, endPoint y: 252, distance: 36.0
click at [179, 252] on ul "Employer Name Phil Long Hyundai Employer Name City Colorado Springs City Colora…" at bounding box center [322, 231] width 534 height 408
type input "(719) 867-6655"
click at [176, 274] on input "Job title" at bounding box center [187, 279] width 247 height 21
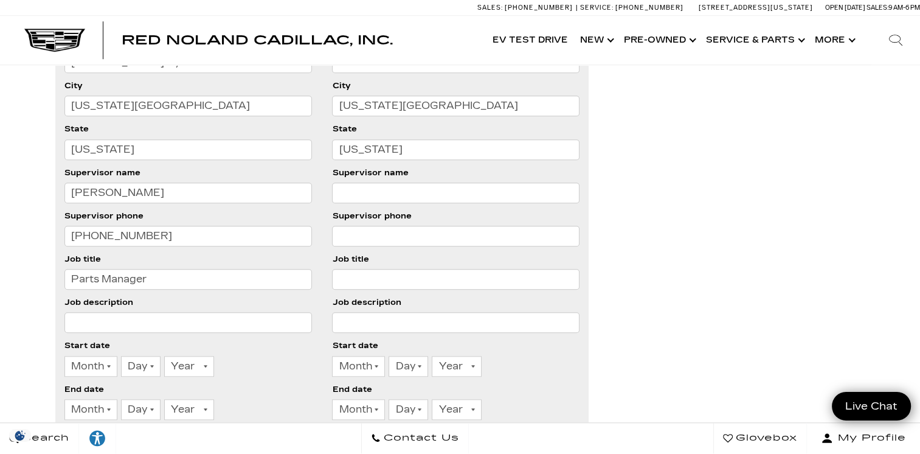
type input "Parts Manager"
click at [187, 321] on input "Job description" at bounding box center [187, 322] width 247 height 21
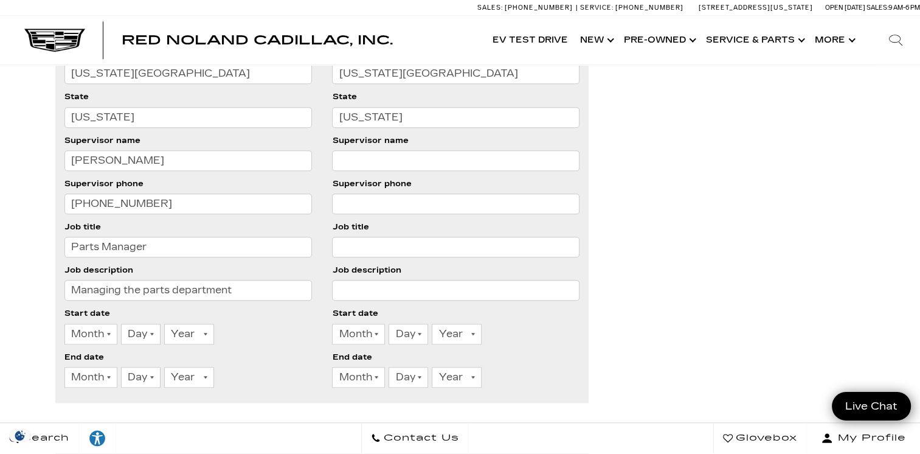
scroll to position [1095, 0]
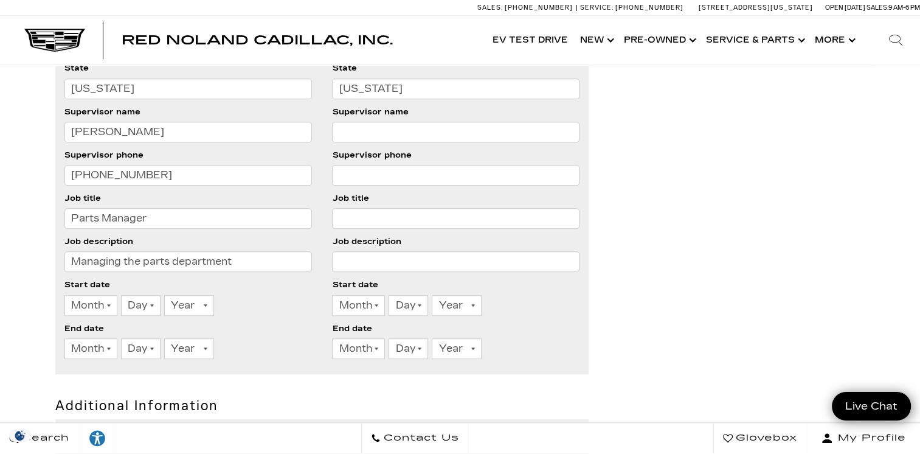
type input "Managing the parts department"
click at [92, 303] on select "Month 1 2 3 4 5 6 7 8 9 10 11 12" at bounding box center [90, 305] width 53 height 21
select select "6"
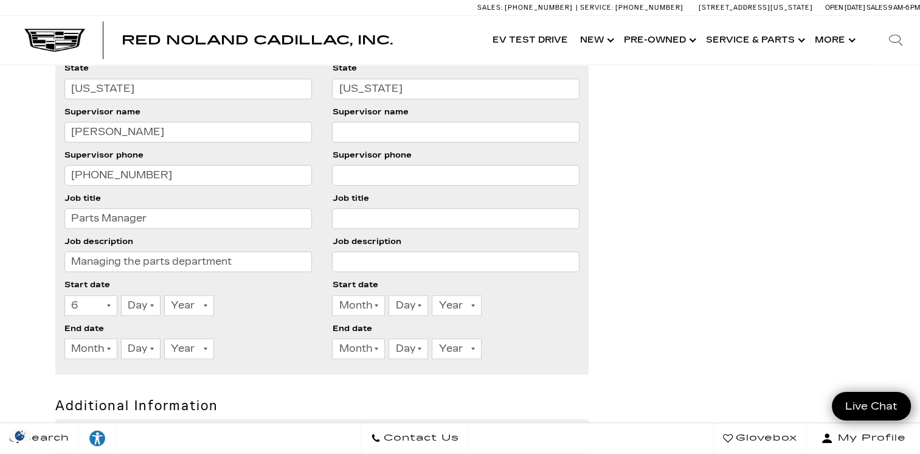
click at [64, 295] on select "Month 1 2 3 4 5 6 7 8 9 10 11 12" at bounding box center [90, 305] width 53 height 21
click at [95, 184] on div "(719) 867-6655" at bounding box center [187, 178] width 247 height 27
click at [139, 305] on select "Day 1 2 3 4 5 6 7 8 9 10 11 12 13 14 15 16 17 18 19 20 21 22 23 24 25 26 27 28 …" at bounding box center [141, 305] width 40 height 21
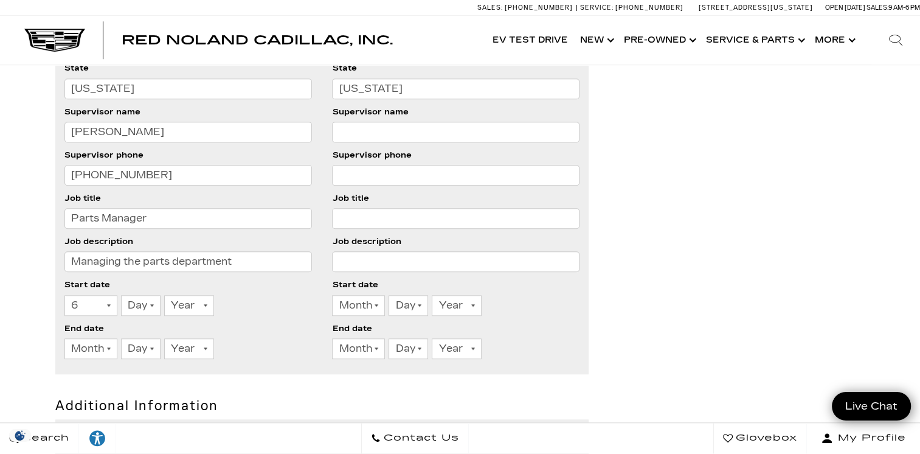
click at [139, 305] on select "Day 1 2 3 4 5 6 7 8 9 10 11 12 13 14 15 16 17 18 19 20 21 22 23 24 25 26 27 28 …" at bounding box center [141, 305] width 40 height 21
select select "11"
click at [121, 295] on select "Day 1 2 3 4 5 6 7 8 9 10 11 12 13 14 15 16 17 18 19 20 21 22 23 24 25 26 27 28 …" at bounding box center [141, 305] width 40 height 21
click at [140, 152] on label "Supervisor phone" at bounding box center [103, 154] width 79 height 13
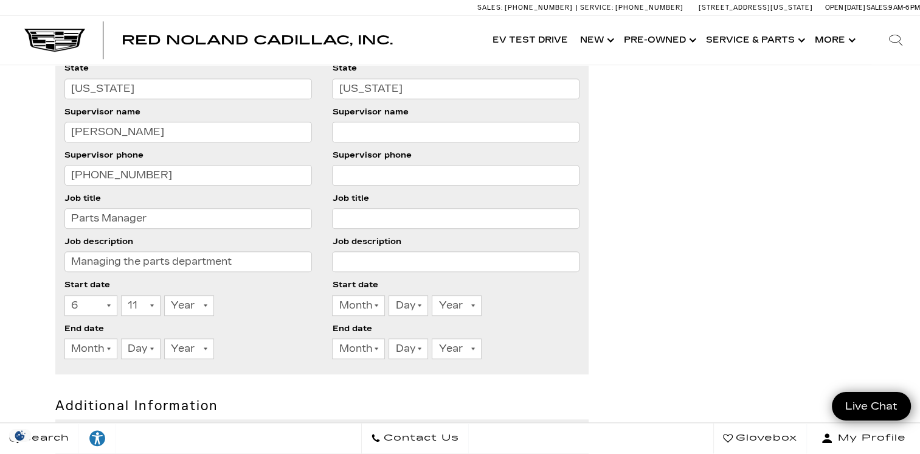
click at [140, 165] on input "(719) 867-6655" at bounding box center [187, 175] width 247 height 21
click at [178, 301] on select "Year 2026 2025 2024 2023 2022 2021 2020 2019 2018 2017 2016 2015 2014 2013 2012…" at bounding box center [189, 305] width 50 height 21
click at [178, 302] on select "Year 2026 2025 2024 2023 2022 2021 2020 2019 2018 2017 2016 2015 2014 2013 2012…" at bounding box center [189, 305] width 50 height 21
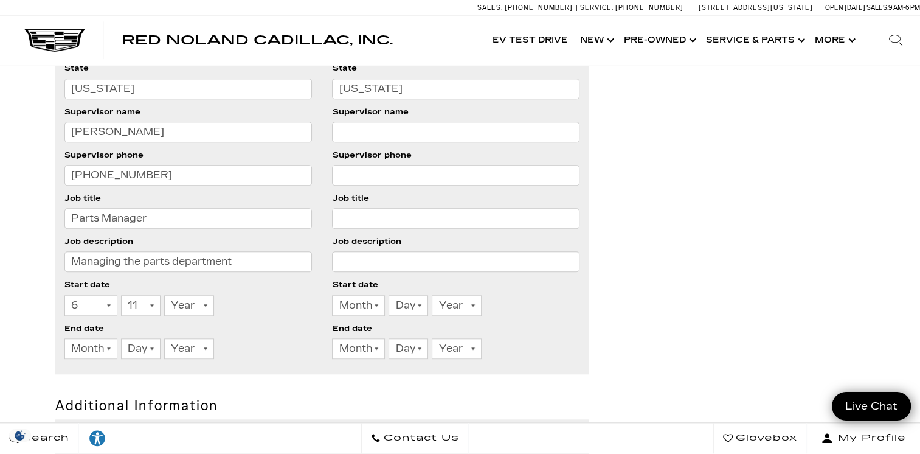
click at [179, 302] on select "Year 2026 2025 2024 2023 2022 2021 2020 2019 2018 2017 2016 2015 2014 2013 2012…" at bounding box center [189, 305] width 50 height 21
select select "2021"
click at [164, 295] on select "Year 2026 2025 2024 2023 2022 2021 2020 2019 2018 2017 2016 2015 2014 2013 2012…" at bounding box center [189, 305] width 50 height 21
drag, startPoint x: 179, startPoint y: 293, endPoint x: 199, endPoint y: 60, distance: 234.4
click at [199, 60] on div "Red Noland Cadillac, Inc. Accessible Menu EV Test Drive Show New Cadillac Cross…" at bounding box center [460, 40] width 920 height 49
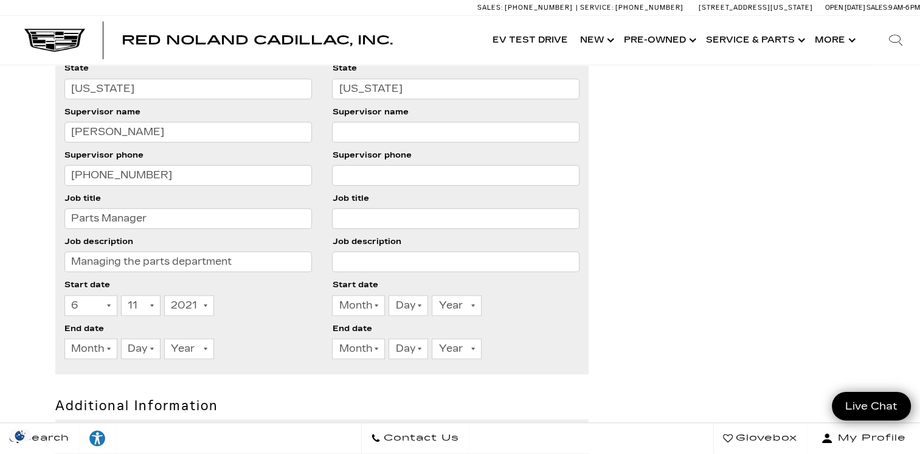
click at [77, 345] on select "Month 1 2 3 4 5 6 7 8 9 10 11 12" at bounding box center [90, 348] width 53 height 21
click at [78, 346] on select "Month 1 2 3 4 5 6 7 8 9 10 11 12" at bounding box center [90, 348] width 53 height 21
select select "7"
click at [64, 338] on select "Month 1 2 3 4 5 6 7 8 9 10 11 12" at bounding box center [90, 348] width 53 height 21
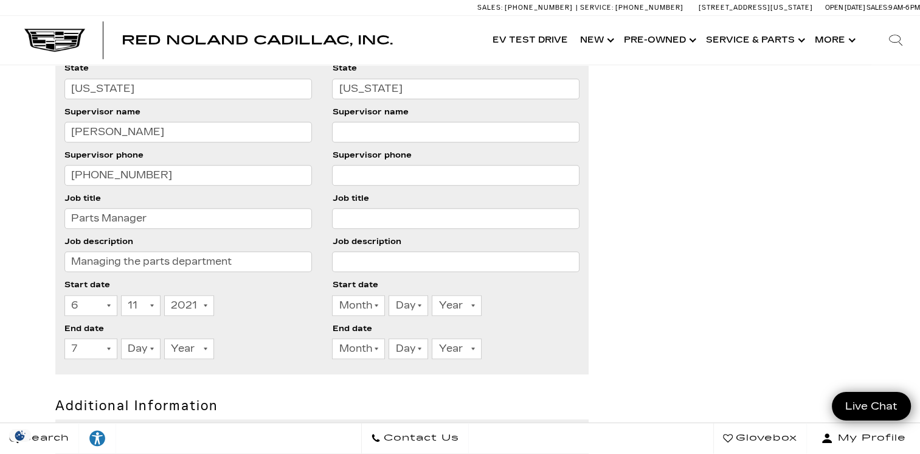
click at [142, 344] on select "Day 1 2 3 4 5 6 7 8 9 10 11 12 13 14 15 16 17 18 19 20 21 22 23 24 25 26 27 28 …" at bounding box center [141, 348] width 40 height 21
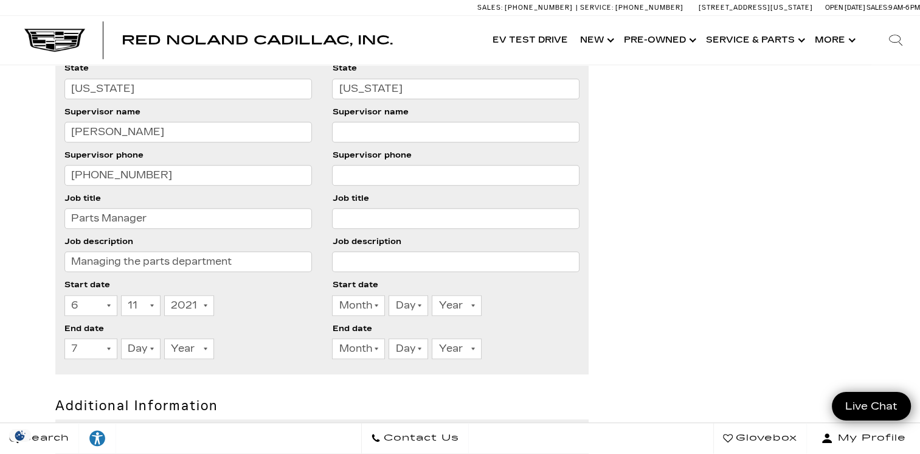
select select "10"
click at [121, 338] on select "Day 1 2 3 4 5 6 7 8 9 10 11 12 13 14 15 16 17 18 19 20 21 22 23 24 25 26 27 28 …" at bounding box center [141, 348] width 40 height 21
click at [187, 341] on select "Year 2026 2025 2024 2023 2022 2021 2020 2019 2018 2017 2016 2015 2014 2013 2012…" at bounding box center [189, 348] width 50 height 21
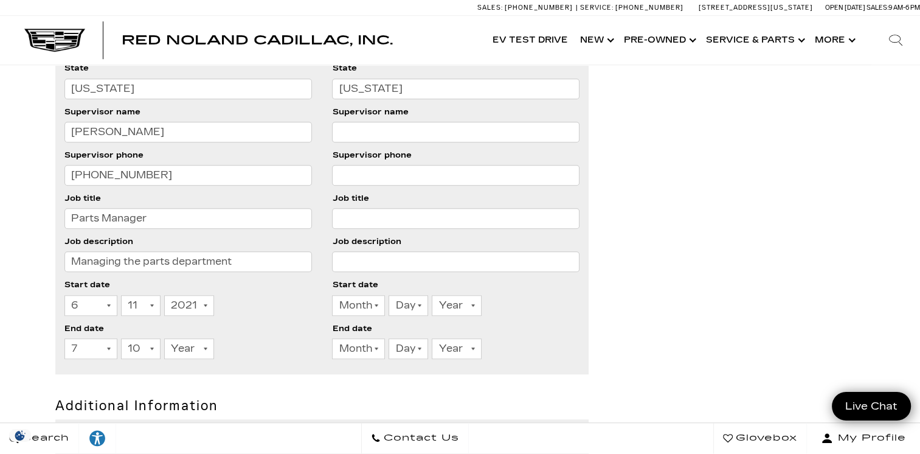
click at [187, 341] on select "Year 2026 2025 2024 2023 2022 2021 2020 2019 2018 2017 2016 2015 2014 2013 2012…" at bounding box center [189, 348] width 50 height 21
select select "2025"
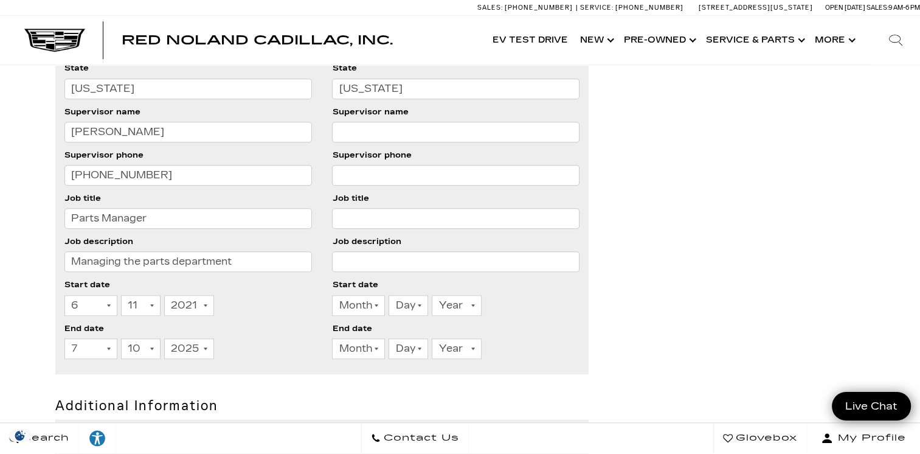
click at [164, 338] on select "Year 2026 2025 2024 2023 2022 2021 2020 2019 2018 2017 2016 2015 2014 2013 2012…" at bounding box center [189, 348] width 50 height 21
click at [193, 25] on div "Red Noland Cadillac, Inc. Accessible Menu EV Test Drive Show New Cadillac Cross…" at bounding box center [460, 40] width 920 height 49
click at [254, 322] on li "End date Month 1 2 3 4 5 6 7 8 9 10 11 12 Day 1 2 3 4 5 6 7 8 9 10 11 12 13 14 …" at bounding box center [187, 343] width 247 height 43
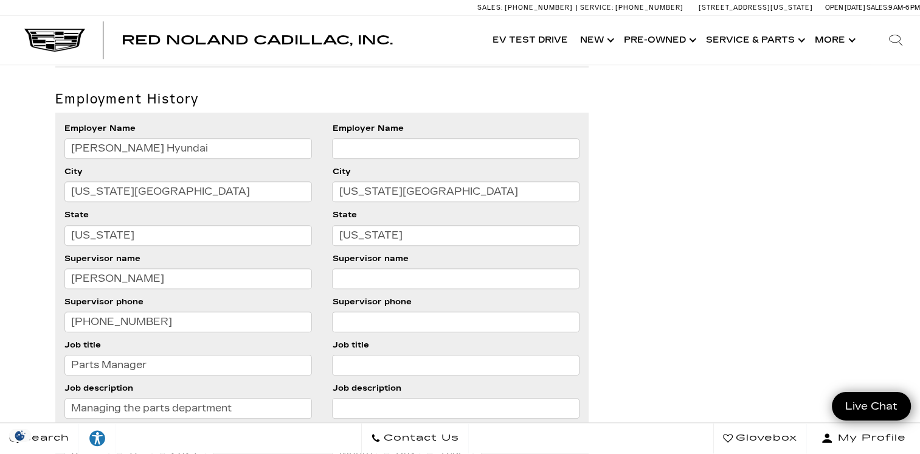
scroll to position [912, 0]
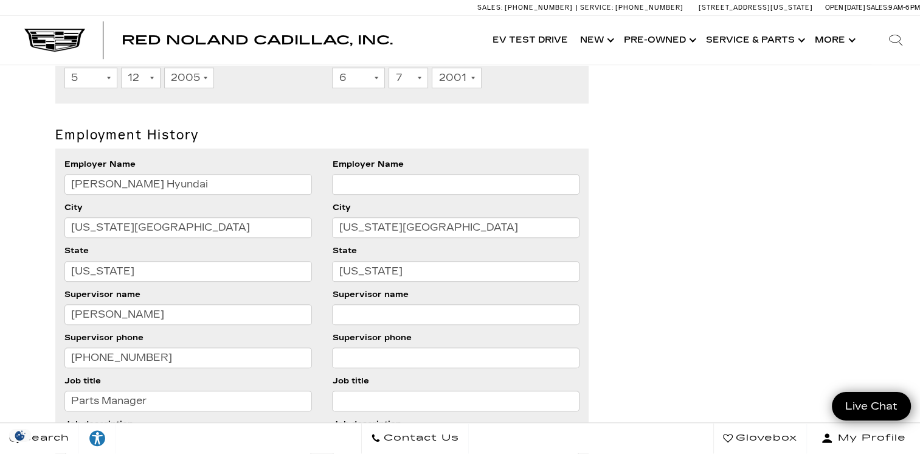
click at [347, 180] on input "Employer Name" at bounding box center [455, 184] width 247 height 21
type input "Import Auto"
click at [369, 316] on input "Supervisor name" at bounding box center [455, 314] width 247 height 21
type input "Steve Zornacki"
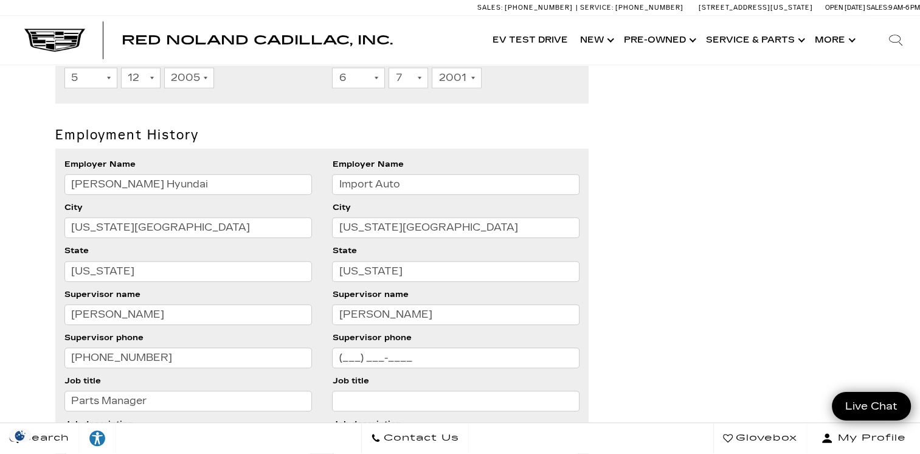
click at [370, 353] on input "(___) ___-____" at bounding box center [455, 357] width 247 height 21
click at [342, 354] on input "(___) ___-____" at bounding box center [455, 357] width 247 height 21
type input "(719) 260-0992"
click at [372, 374] on li "Job title" at bounding box center [455, 395] width 247 height 43
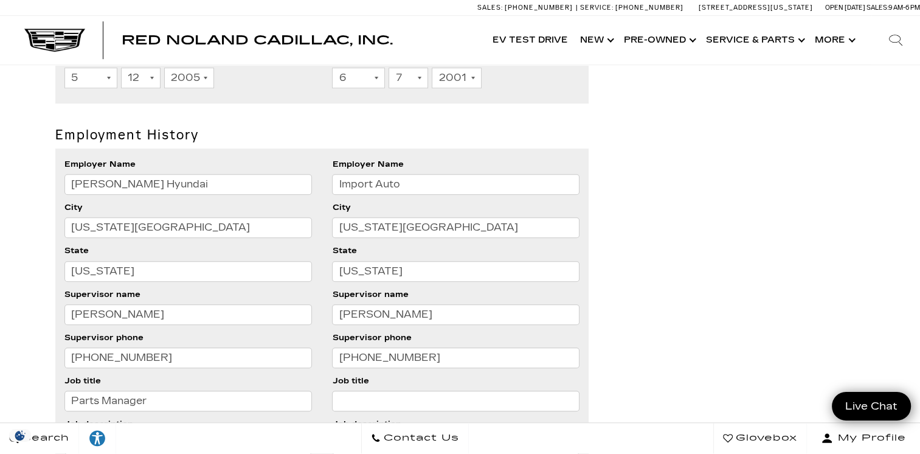
click at [372, 374] on li "Job title" at bounding box center [455, 395] width 247 height 43
click at [377, 401] on input "Job title" at bounding box center [455, 400] width 247 height 21
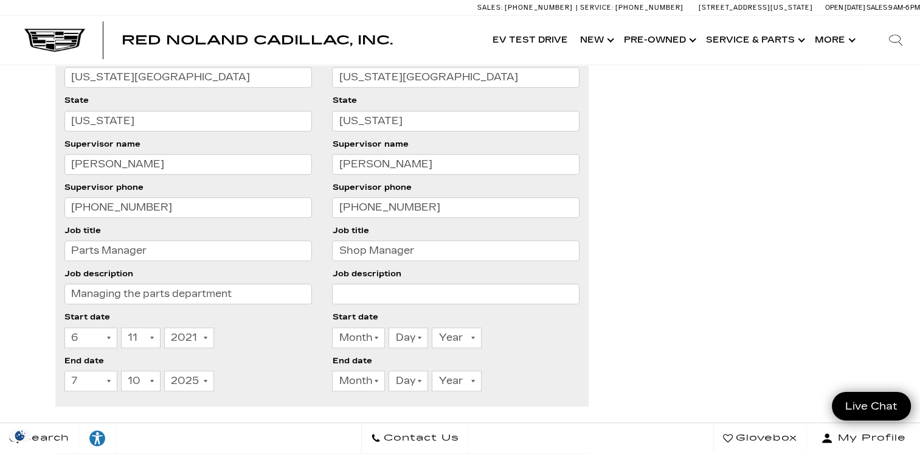
scroll to position [1095, 0]
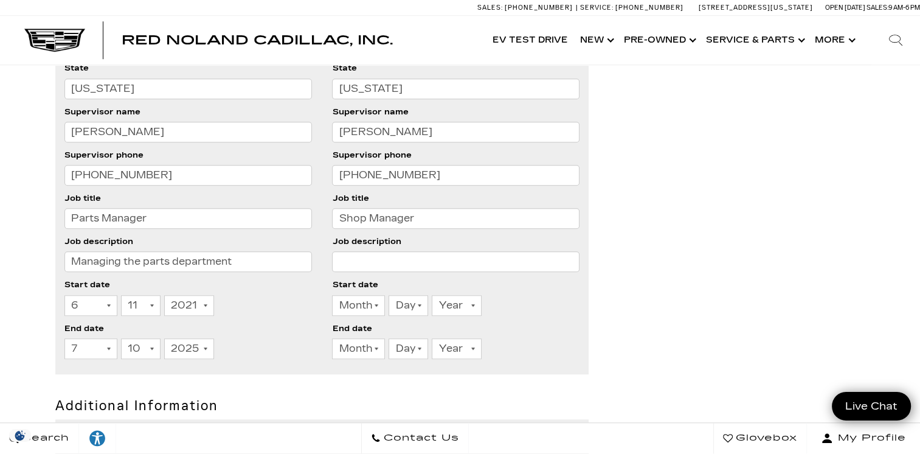
type input "Shop Manager"
click at [342, 261] on input "Job description" at bounding box center [455, 261] width 247 height 21
click at [345, 260] on input "service writer and shop Manager" at bounding box center [455, 261] width 247 height 21
click at [345, 264] on input "service writer and shop Manager" at bounding box center [455, 261] width 247 height 21
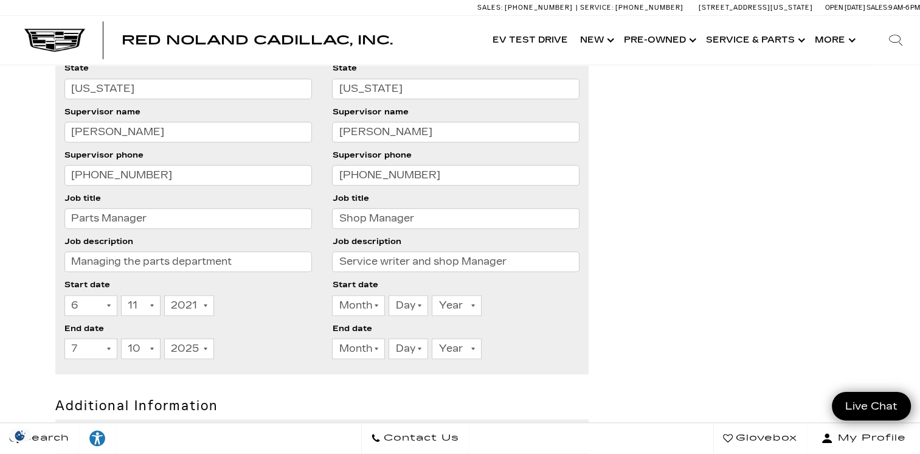
type input "Service writer and shop Manager"
click at [354, 305] on select "Month 1 2 3 4 5 6 7 8 9 10 11 12" at bounding box center [358, 305] width 53 height 21
click at [355, 308] on select "Month 1 2 3 4 5 6 7 8 9 10 11 12" at bounding box center [358, 305] width 53 height 21
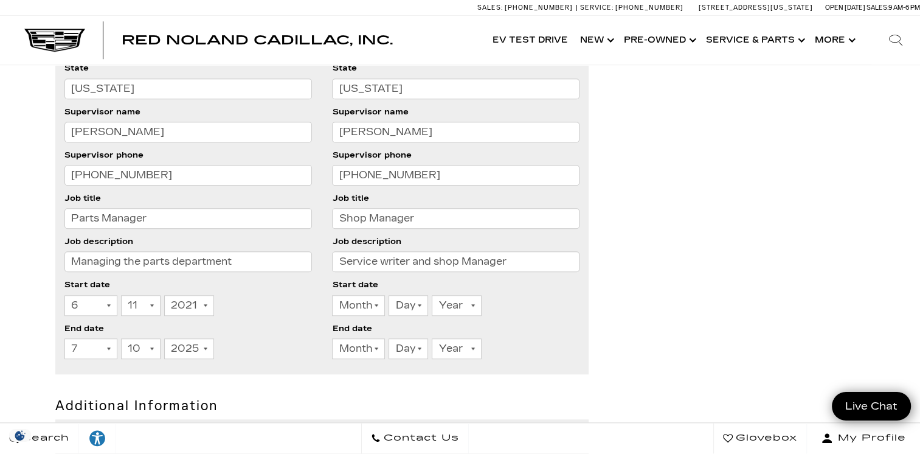
click at [355, 308] on select "Month 1 2 3 4 5 6 7 8 9 10 11 12" at bounding box center [358, 305] width 53 height 21
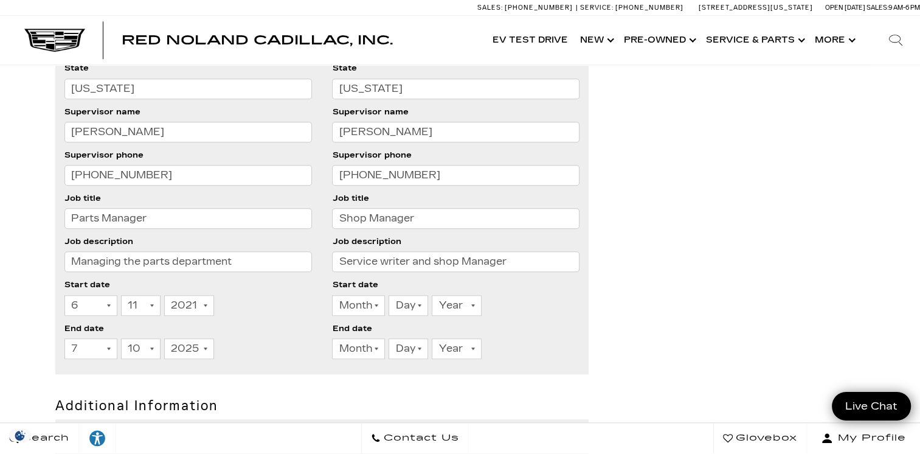
click at [355, 308] on select "Month 1 2 3 4 5 6 7 8 9 10 11 12" at bounding box center [358, 305] width 53 height 21
click at [369, 306] on select "Month 1 2 3 4 5 6 7 8 9 10 11 12" at bounding box center [358, 305] width 53 height 21
select select "3"
click at [332, 295] on select "Month 1 2 3 4 5 6 7 8 9 10 11 12" at bounding box center [358, 305] width 53 height 21
click at [416, 308] on select "Day 1 2 3 4 5 6 7 8 9 10 11 12 13 14 15 16 17 18 19 20 21 22 23 24 25 26 27 28 …" at bounding box center [409, 305] width 40 height 21
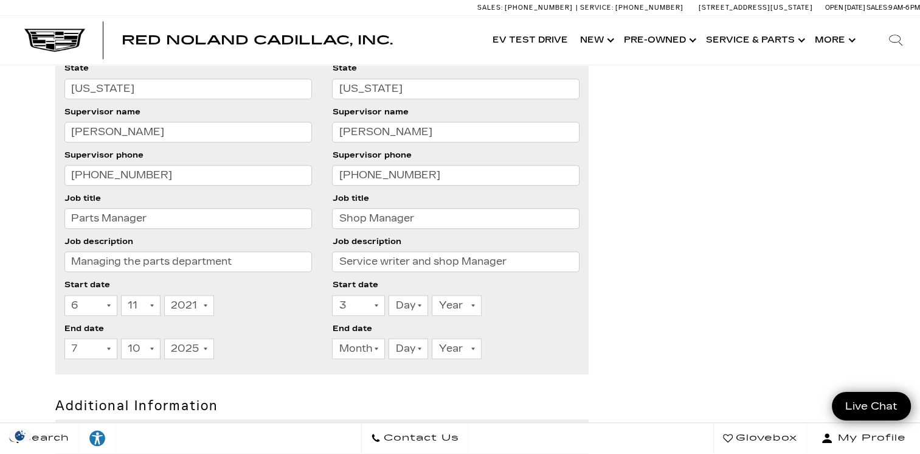
select select "14"
click at [389, 295] on select "Day 1 2 3 4 5 6 7 8 9 10 11 12 13 14 15 16 17 18 19 20 21 22 23 24 25 26 27 28 …" at bounding box center [409, 305] width 40 height 21
click at [448, 313] on div "Year 2026 2025 2024 2023 2022 2021 2020 2019 2018 2017 2016 2015 2014 2013 2012…" at bounding box center [457, 308] width 50 height 27
click at [448, 303] on select "Year 2026 2025 2024 2023 2022 2021 2020 2019 2018 2017 2016 2015 2014 2013 2012…" at bounding box center [457, 305] width 50 height 21
select select "2014"
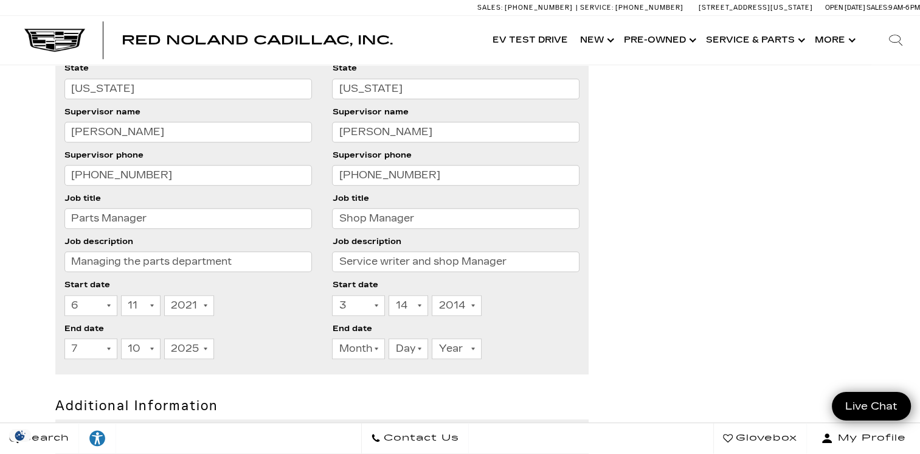
click at [432, 295] on select "Year 2026 2025 2024 2023 2022 2021 2020 2019 2018 2017 2016 2015 2014 2013 2012…" at bounding box center [457, 305] width 50 height 21
click at [353, 344] on select "Month 1 2 3 4 5 6 7 8 9 10 11 12" at bounding box center [358, 348] width 53 height 21
select select "6"
click at [332, 338] on select "Month 1 2 3 4 5 6 7 8 9 10 11 12" at bounding box center [358, 348] width 53 height 21
click at [401, 344] on select "Day 1 2 3 4 5 6 7 8 9 10 11 12 13 14 15 16 17 18 19 20 21 22 23 24 25 26 27 28 …" at bounding box center [409, 348] width 40 height 21
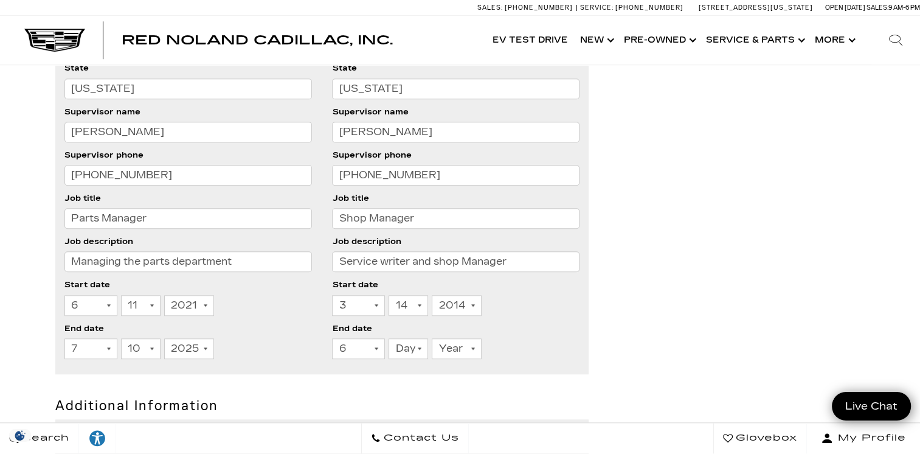
click at [401, 344] on select "Day 1 2 3 4 5 6 7 8 9 10 11 12 13 14 15 16 17 18 19 20 21 22 23 24 25 26 27 28 …" at bounding box center [409, 348] width 40 height 21
click at [401, 345] on select "Day 1 2 3 4 5 6 7 8 9 10 11 12 13 14 15 16 17 18 19 20 21 22 23 24 25 26 27 28 …" at bounding box center [409, 348] width 40 height 21
select select "11"
click at [389, 338] on select "Day 1 2 3 4 5 6 7 8 9 10 11 12 13 14 15 16 17 18 19 20 21 22 23 24 25 26 27 28 …" at bounding box center [409, 348] width 40 height 21
click at [449, 348] on select "Year 2026 2025 2024 2023 2022 2021 2020 2019 2018 2017 2016 2015 2014 2013 2012…" at bounding box center [457, 348] width 50 height 21
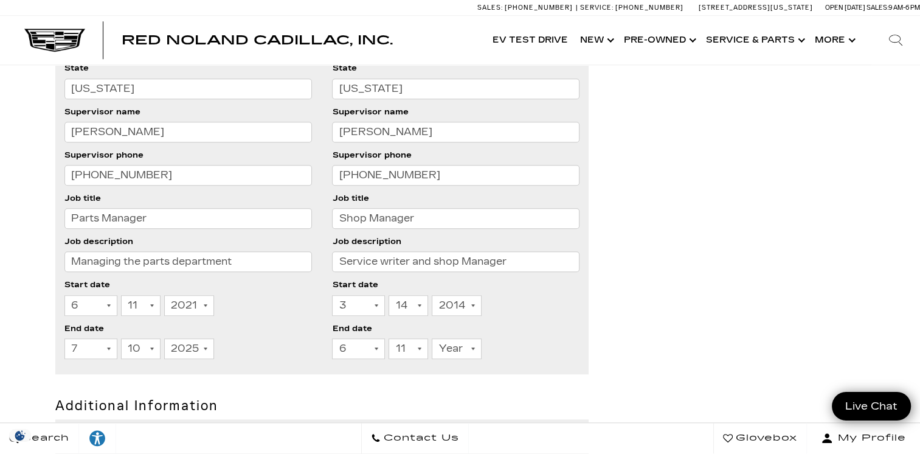
select select "2021"
click at [432, 338] on select "Year 2026 2025 2024 2023 2022 2021 2020 2019 2018 2017 2016 2015 2014 2013 2012…" at bounding box center [457, 348] width 50 height 21
click at [465, 106] on li "Supervisor name Steve Zornacki" at bounding box center [455, 126] width 247 height 43
click at [516, 298] on div "Month 1 2 3 4 5 6 7 8 9 10 11 12 Day 1 2 3 4 5 6 7 8 9 10 11 12 13 14 15 16 17 …" at bounding box center [455, 308] width 247 height 27
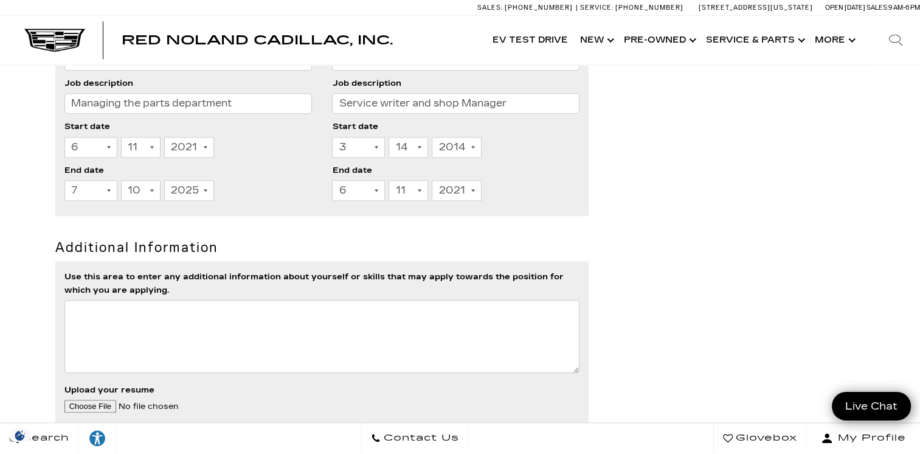
scroll to position [1277, 0]
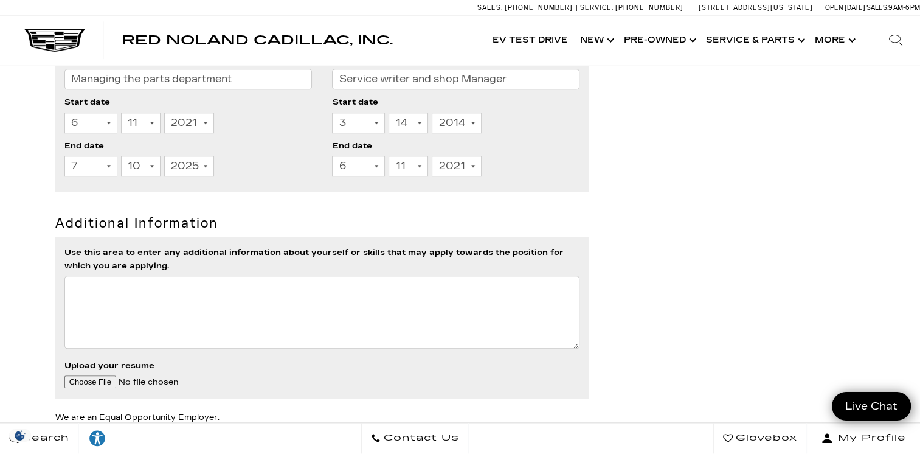
click at [100, 289] on textarea "Use this area to enter any additional information about yourself or skills that…" at bounding box center [322, 311] width 516 height 73
drag, startPoint x: 333, startPoint y: 272, endPoint x: 438, endPoint y: 298, distance: 109.0
click at [495, 302] on textarea "I have managed a detail/carwash, managed an indipendent" at bounding box center [322, 311] width 516 height 73
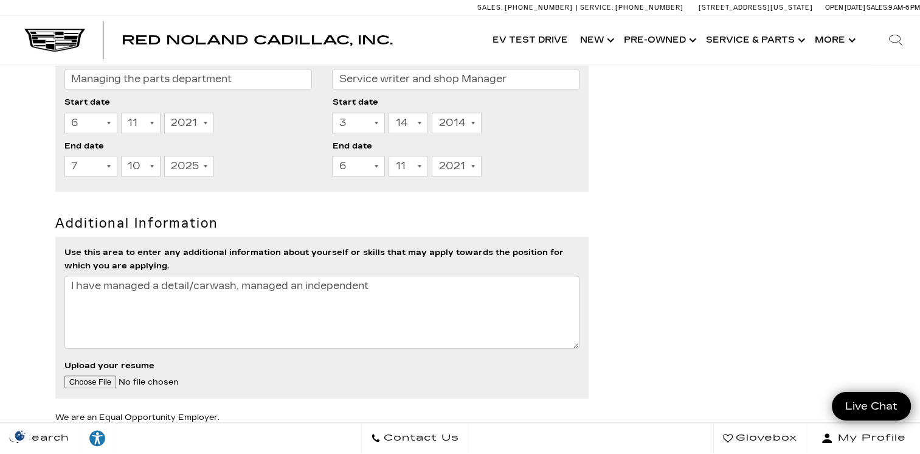
click at [387, 300] on textarea "I have managed a detail/carwash, managed an independent" at bounding box center [322, 311] width 516 height 73
click at [162, 277] on textarea "I have managed a detail/carwash, managed an independent shop parts department, …" at bounding box center [322, 311] width 516 height 73
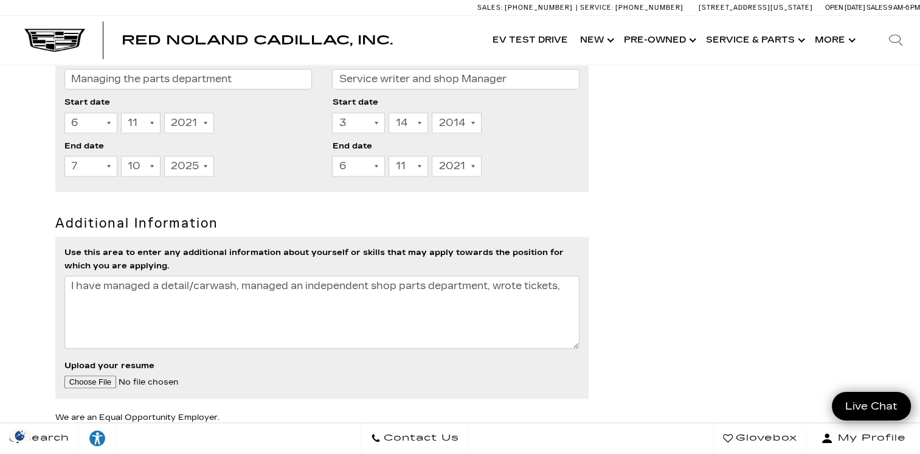
click at [147, 288] on textarea "I have managed a detail/carwash, managed an independent shop parts department, …" at bounding box center [322, 311] width 516 height 73
click at [154, 283] on textarea "I have managed a detail/carwash, managed an independent shop parts department, …" at bounding box center [322, 311] width 516 height 73
click at [156, 283] on textarea "I have managed a detail/carwash, managed an independent shop parts department, …" at bounding box center [322, 311] width 516 height 73
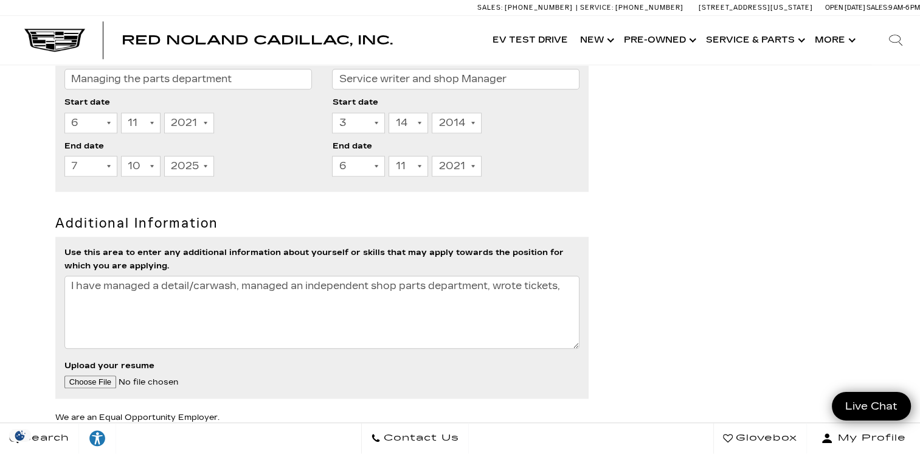
click at [156, 283] on textarea "I have managed a detail/carwash, managed an independent shop parts department, …" at bounding box center [322, 311] width 516 height 73
click at [268, 304] on textarea "I have managed a dealership detail/carwash, managed an independent shop parts d…" at bounding box center [322, 311] width 516 height 73
click at [484, 282] on textarea "I have managed a dealership detail/carwash, managed an independent shop parts d…" at bounding box center [322, 311] width 516 height 73
click at [209, 296] on textarea "I have managed a dealership detail/carwash, managed an independent shop parts/s…" at bounding box center [322, 311] width 516 height 73
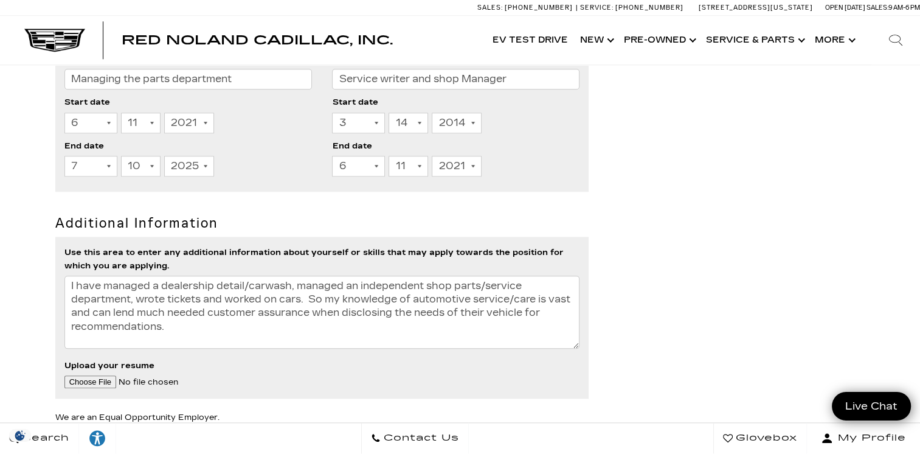
click at [344, 328] on textarea "I have managed a dealership detail/carwash, managed an independent shop parts/s…" at bounding box center [322, 311] width 516 height 73
click at [161, 308] on textarea "I have managed a dealership detail/carwash, managed an independent shop parts/s…" at bounding box center [322, 311] width 516 height 73
click at [178, 321] on textarea "I have managed a dealership detail/carwash, managed an independent shop parts/s…" at bounding box center [322, 311] width 516 height 73
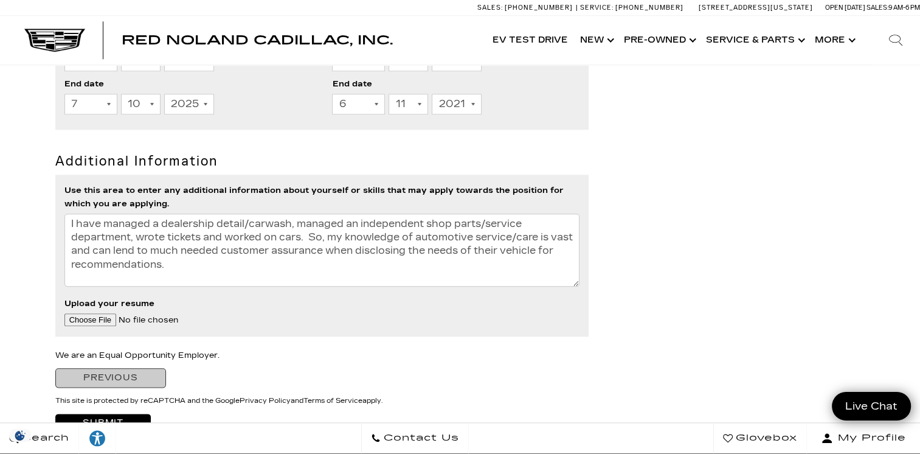
scroll to position [1399, 0]
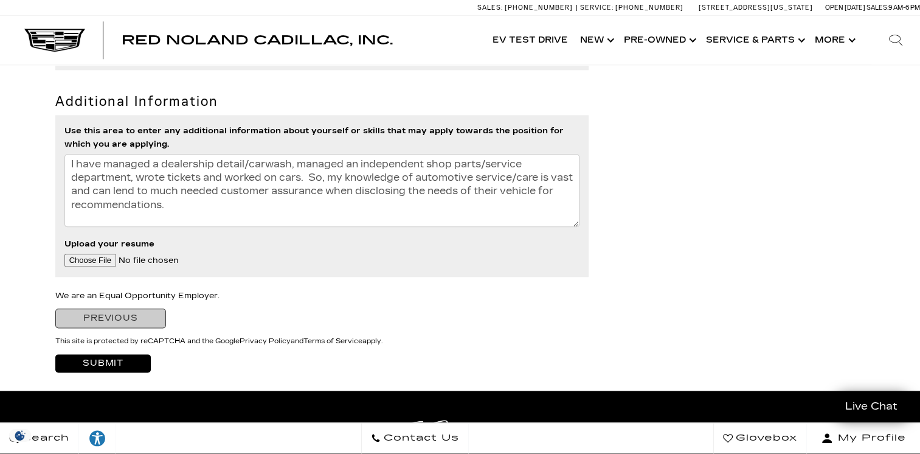
type textarea "I have managed a dealership detail/carwash, managed an independent shop parts/s…"
click at [97, 254] on input "Upload your resume" at bounding box center [167, 260] width 207 height 13
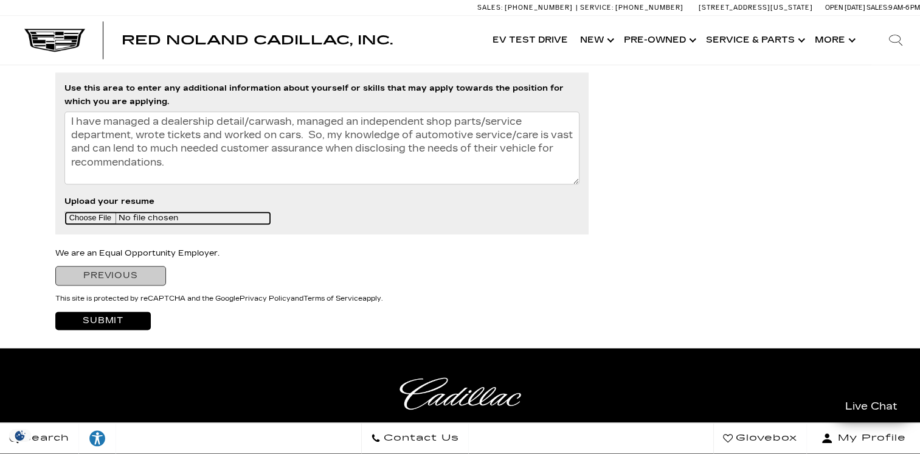
scroll to position [1459, 0]
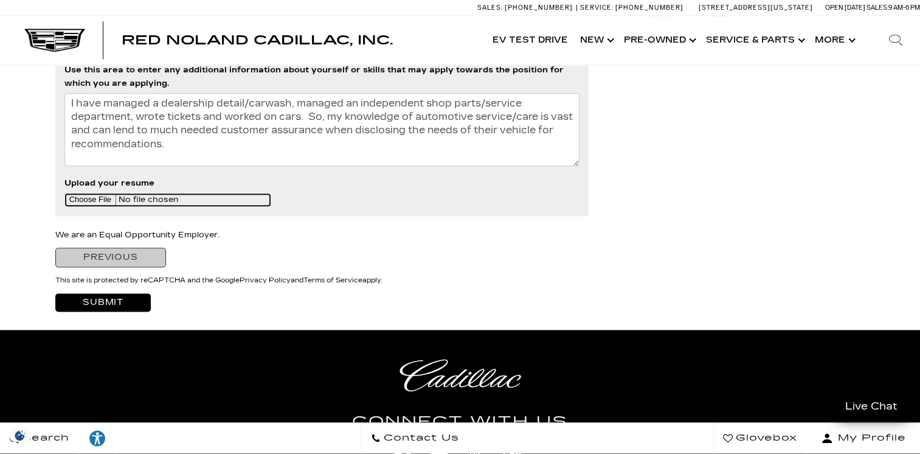
click at [100, 197] on input "Upload your resume" at bounding box center [167, 199] width 207 height 13
click at [100, 196] on input "Upload your resume" at bounding box center [167, 199] width 207 height 13
type input "C:\fakepath\Contemporary Resume 3C.docx"
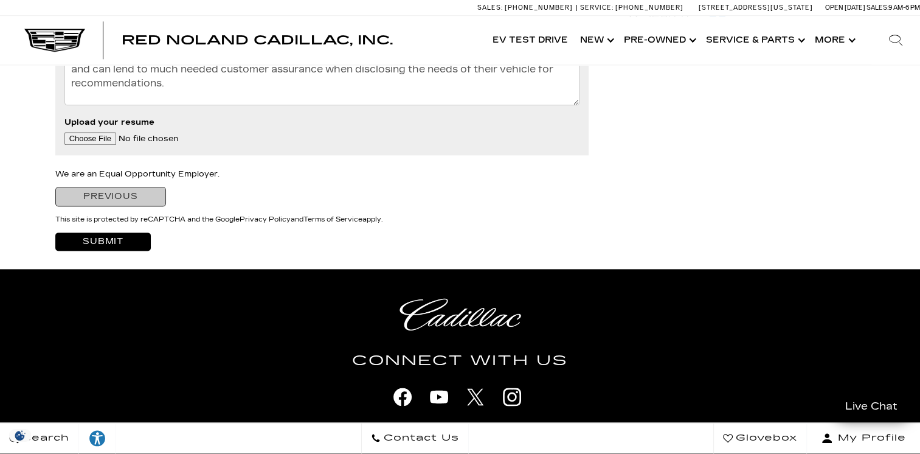
click at [113, 237] on input "Submit" at bounding box center [103, 241] width 96 height 18
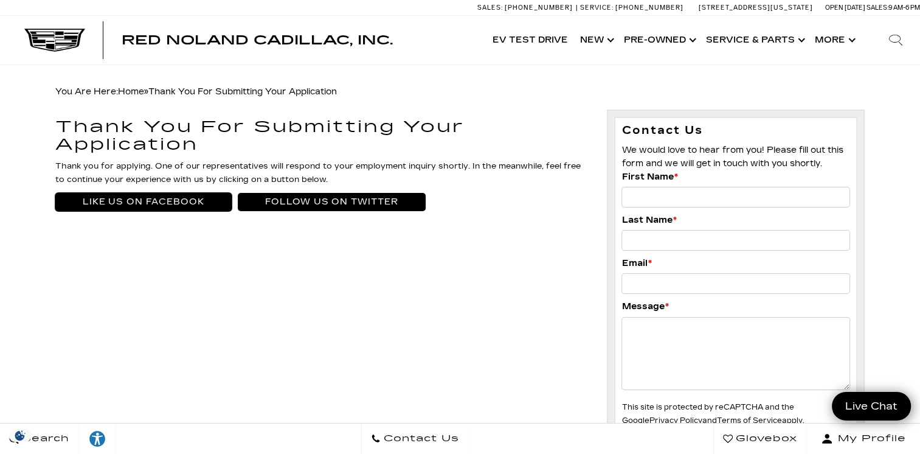
drag, startPoint x: 148, startPoint y: 200, endPoint x: 138, endPoint y: 201, distance: 10.4
click at [148, 200] on link "Like Us On Facebook" at bounding box center [143, 202] width 176 height 18
click at [308, 198] on link "Follow Us on Twitter" at bounding box center [332, 202] width 188 height 18
